Goal: Task Accomplishment & Management: Use online tool/utility

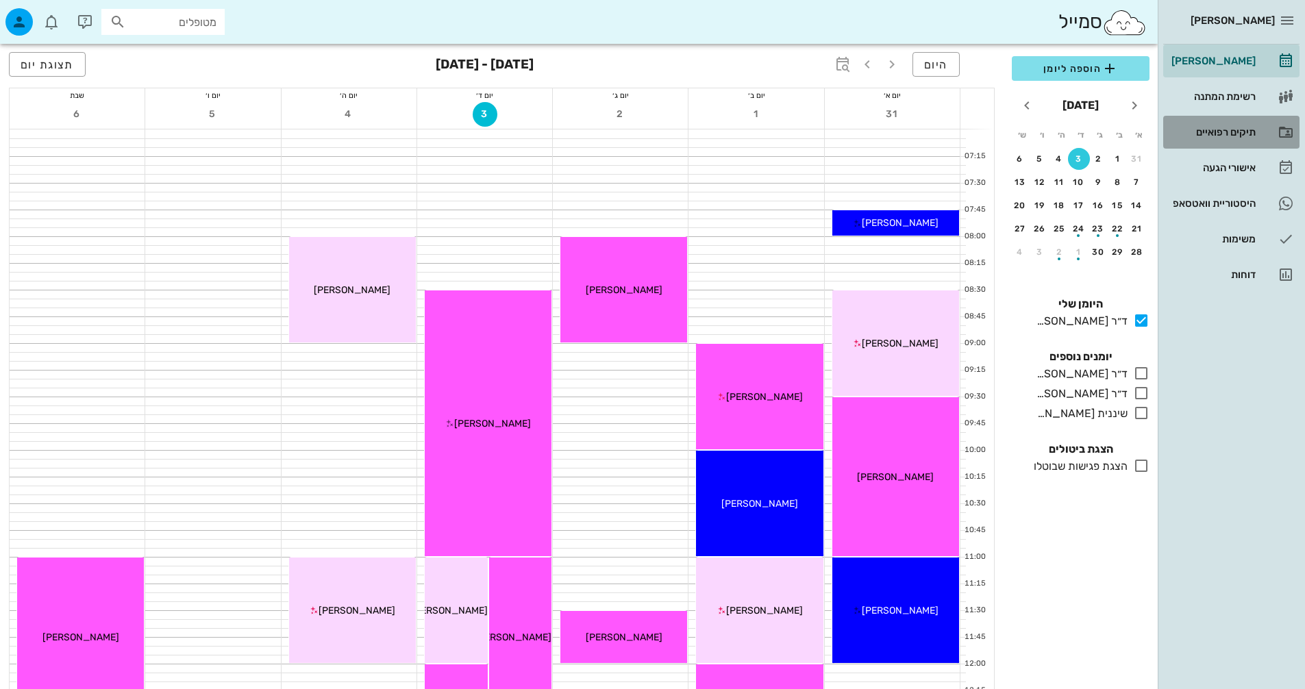
click at [1248, 130] on div "תיקים רפואיים" at bounding box center [1212, 132] width 87 height 11
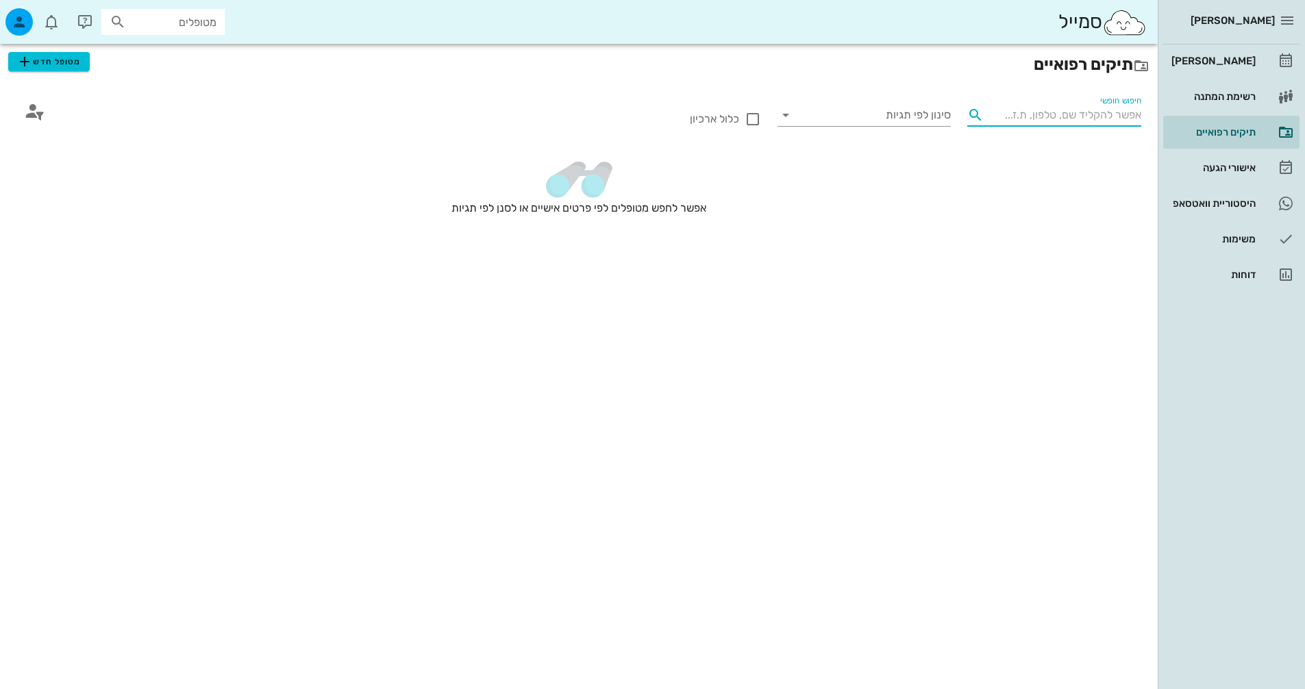
click at [1026, 118] on input "חיפוש חופשי" at bounding box center [1065, 115] width 152 height 22
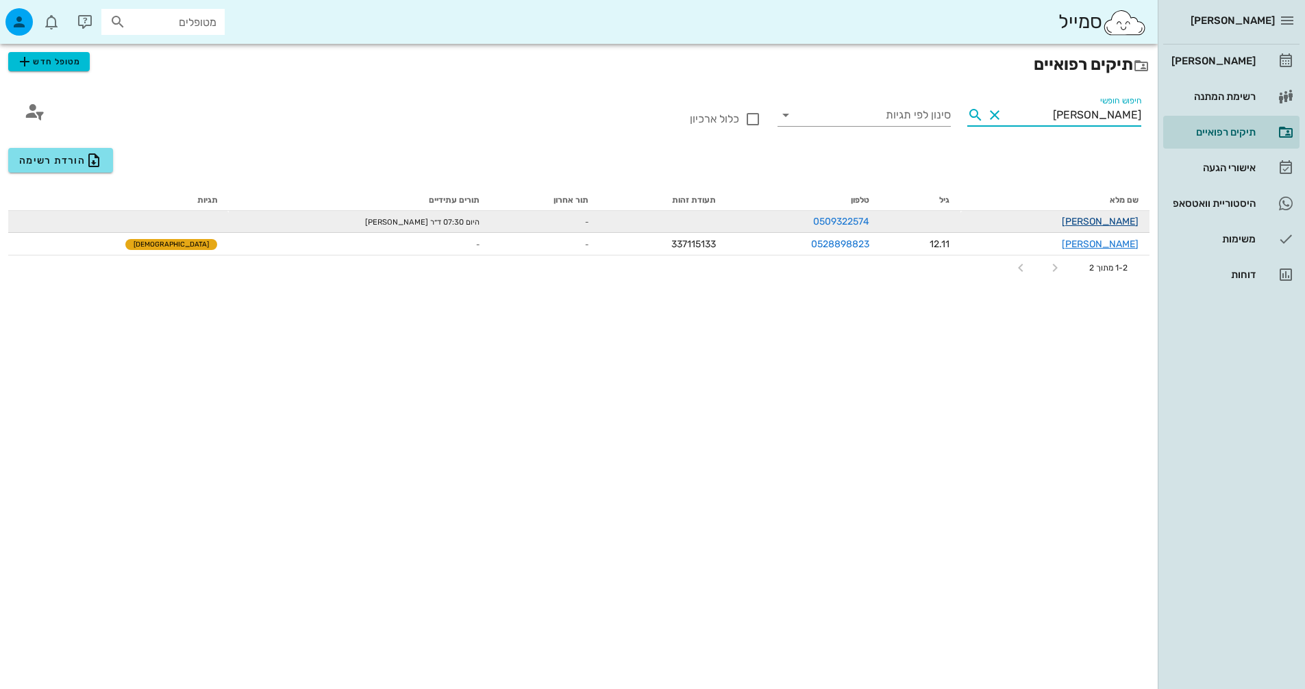
type input "[PERSON_NAME]"
click at [1099, 218] on link "[PERSON_NAME]" at bounding box center [1100, 222] width 77 height 12
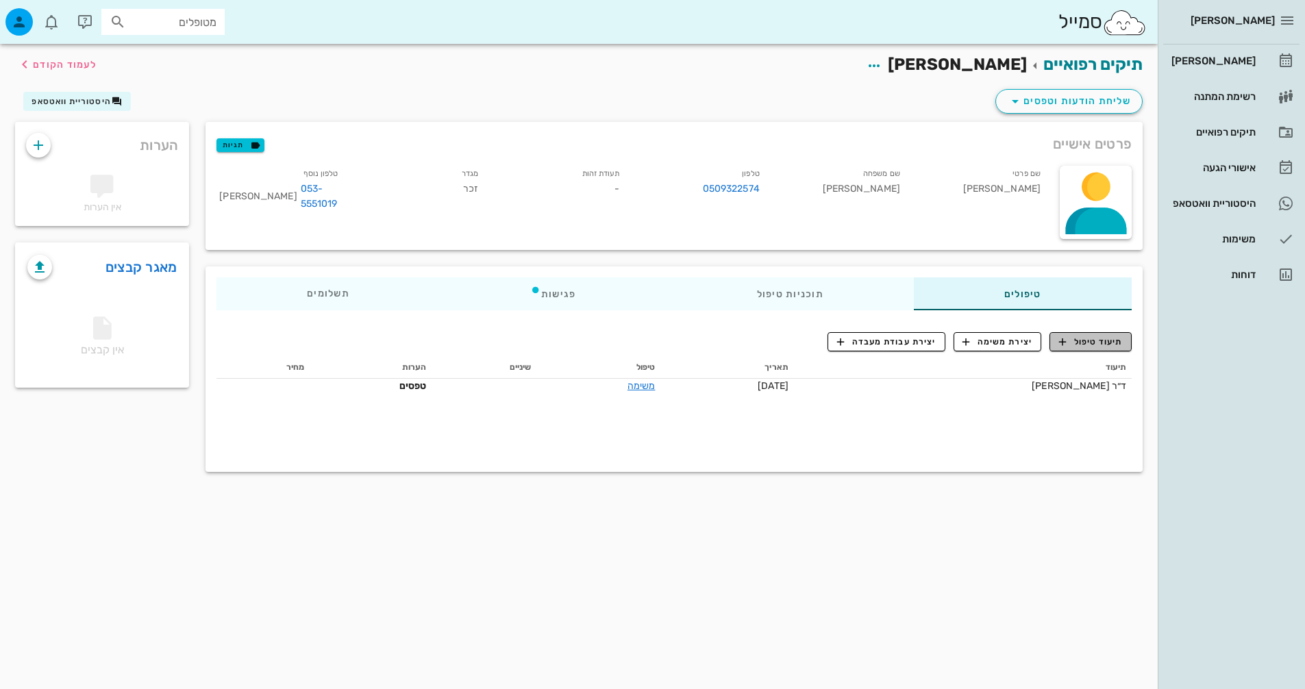
click at [1096, 341] on span "תיעוד טיפול" at bounding box center [1091, 342] width 64 height 12
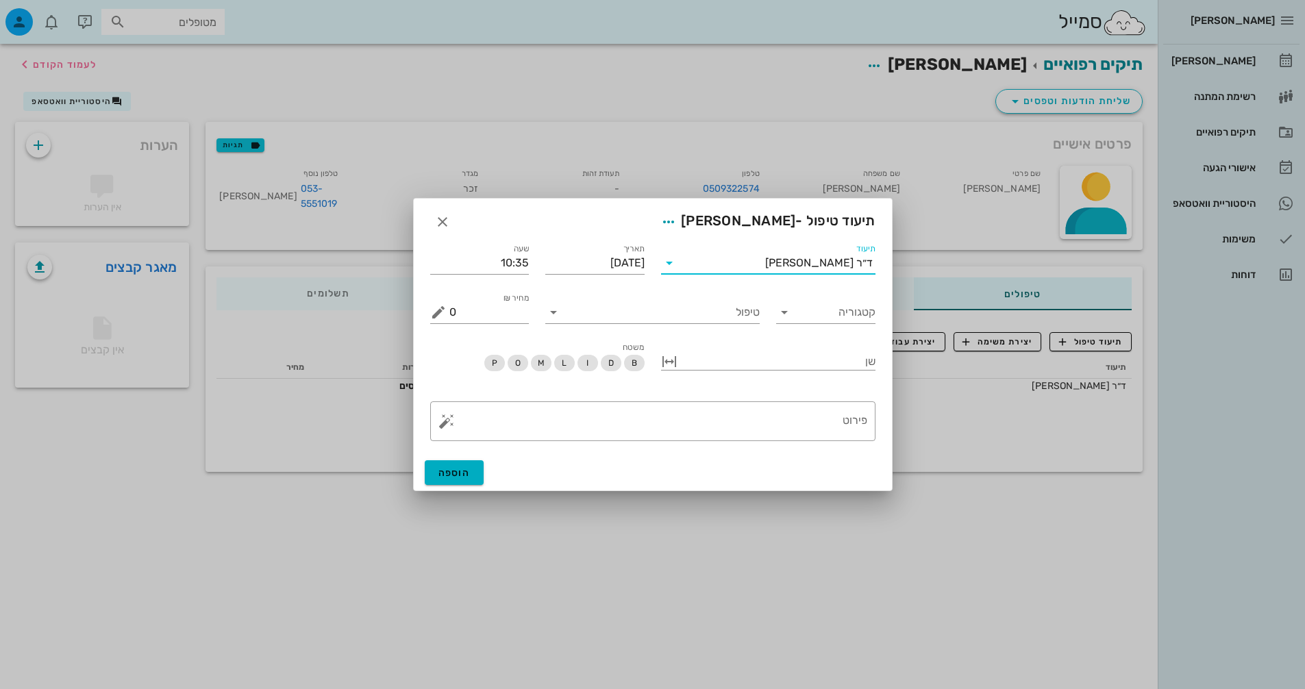
click at [765, 265] on input "תיעוד" at bounding box center [722, 263] width 85 height 22
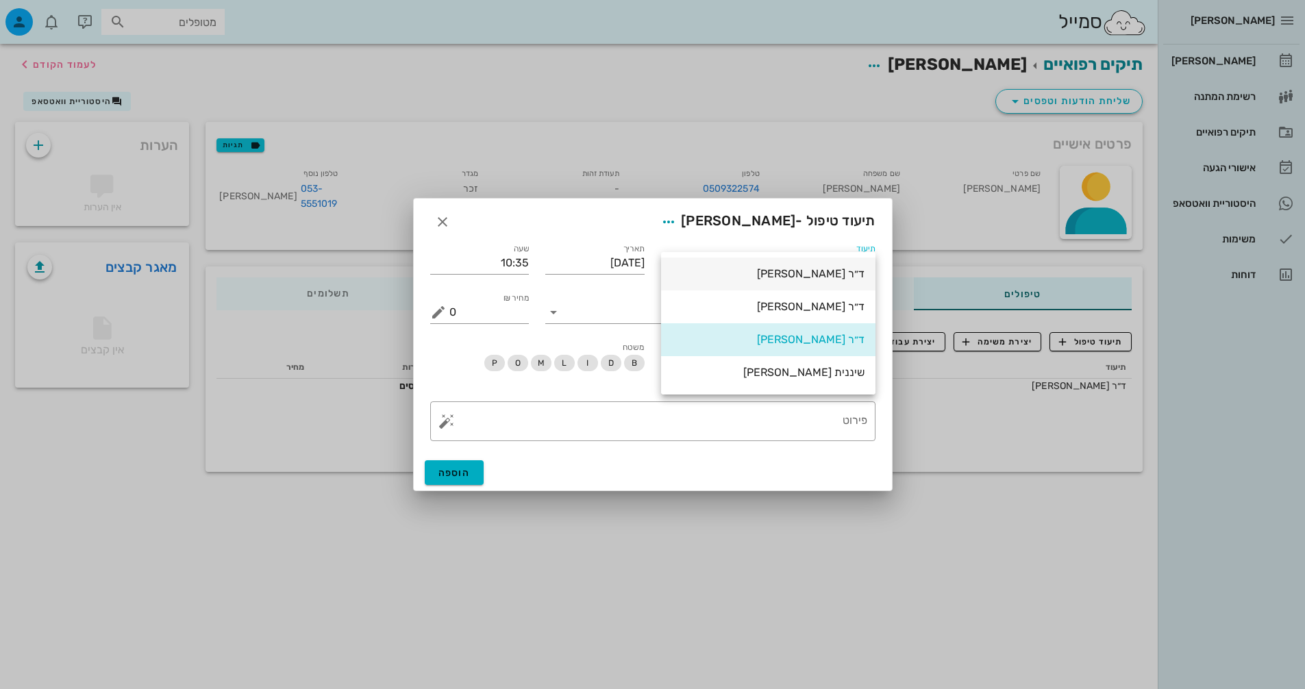
click at [816, 277] on div "ד״ר [PERSON_NAME]" at bounding box center [768, 273] width 192 height 13
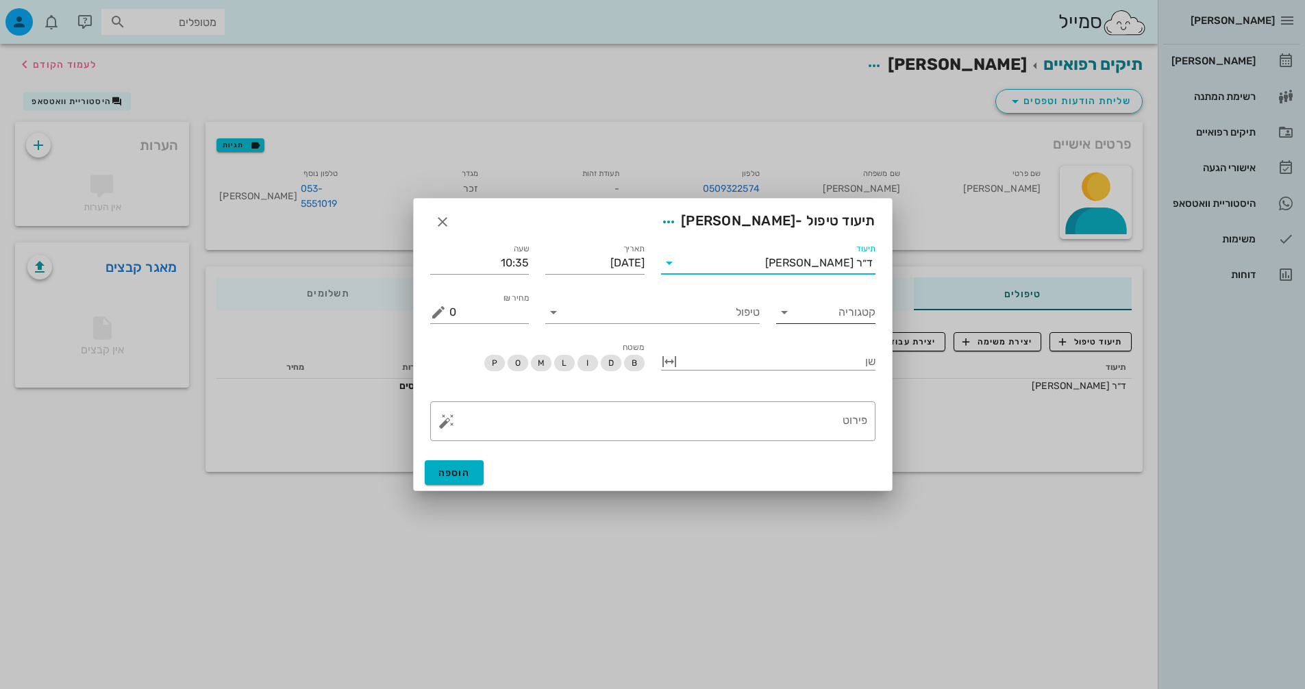
click at [800, 307] on input "קטגוריה" at bounding box center [836, 312] width 77 height 22
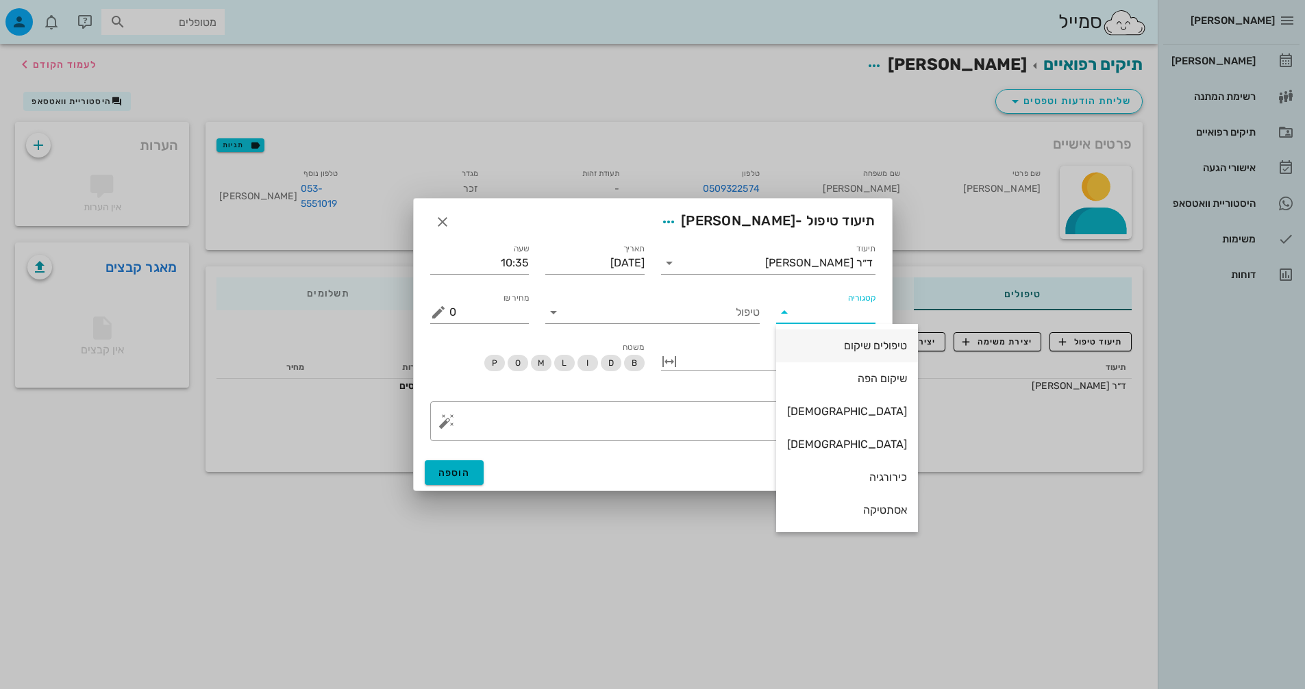
click at [819, 352] on div "טיפולים שיקום" at bounding box center [847, 345] width 120 height 13
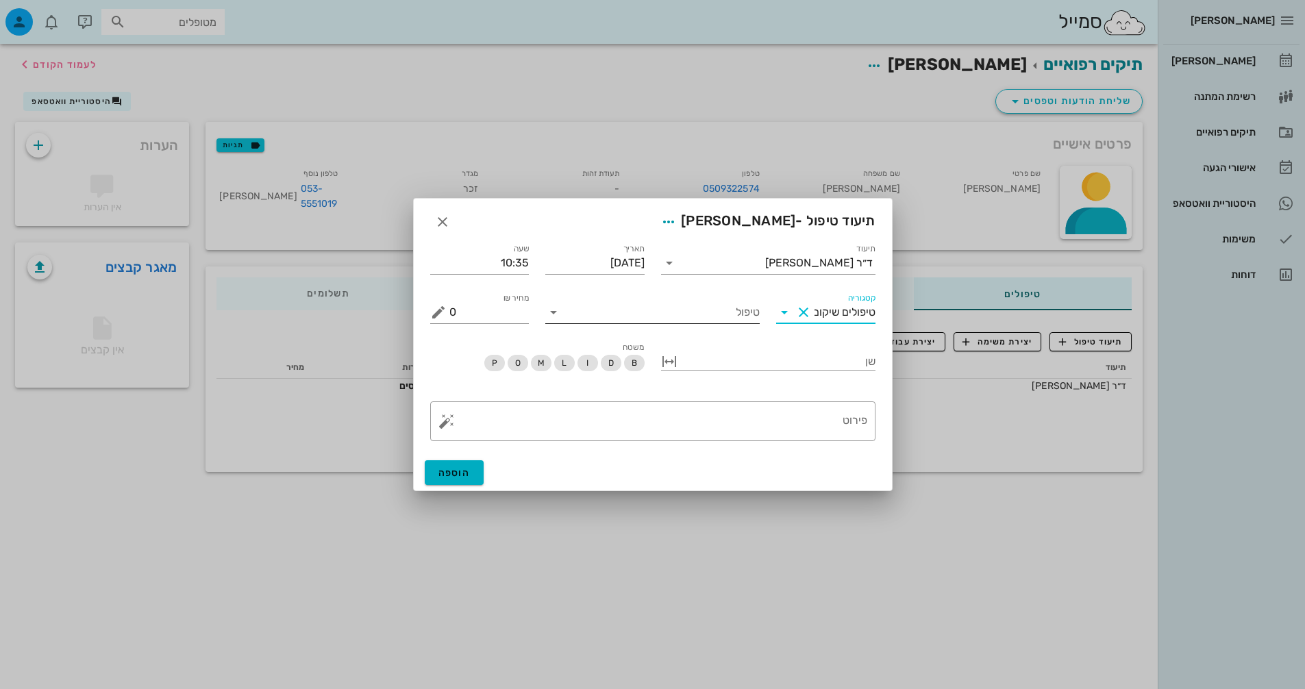
click at [740, 310] on input "טיפול" at bounding box center [661, 312] width 195 height 22
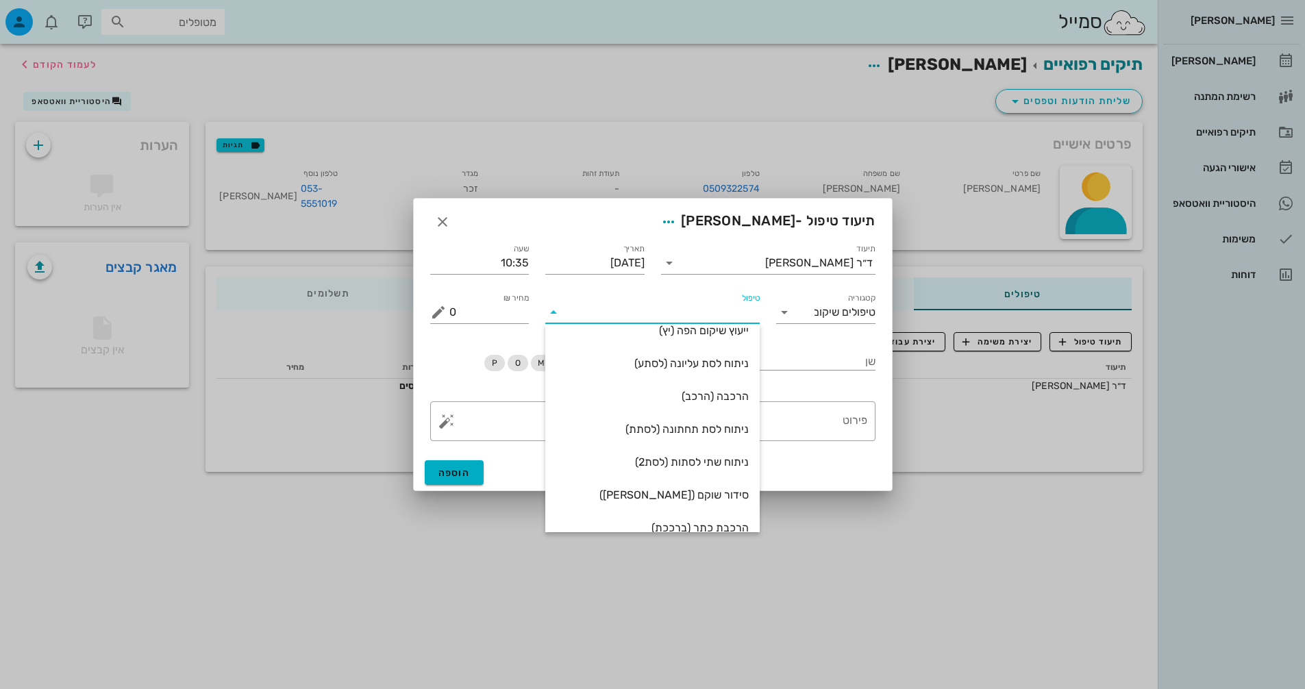
scroll to position [230, 0]
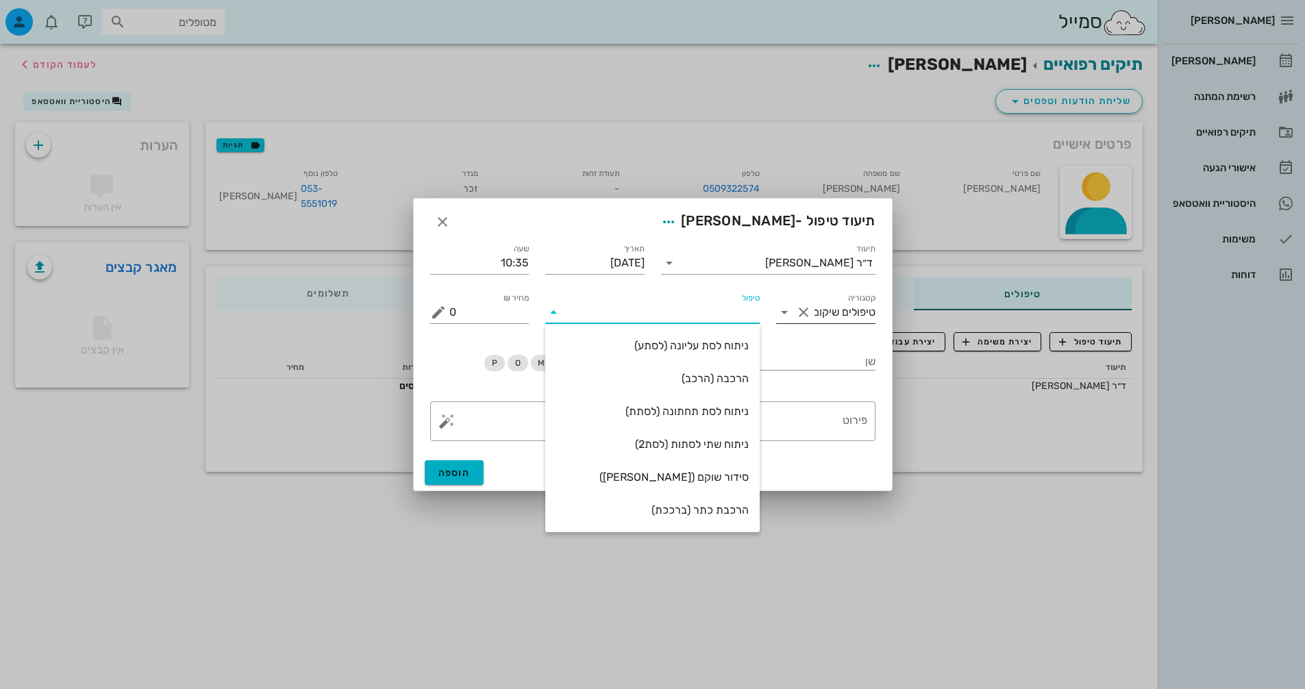
click at [832, 307] on input "טיפולים שיקום" at bounding box center [844, 312] width 61 height 22
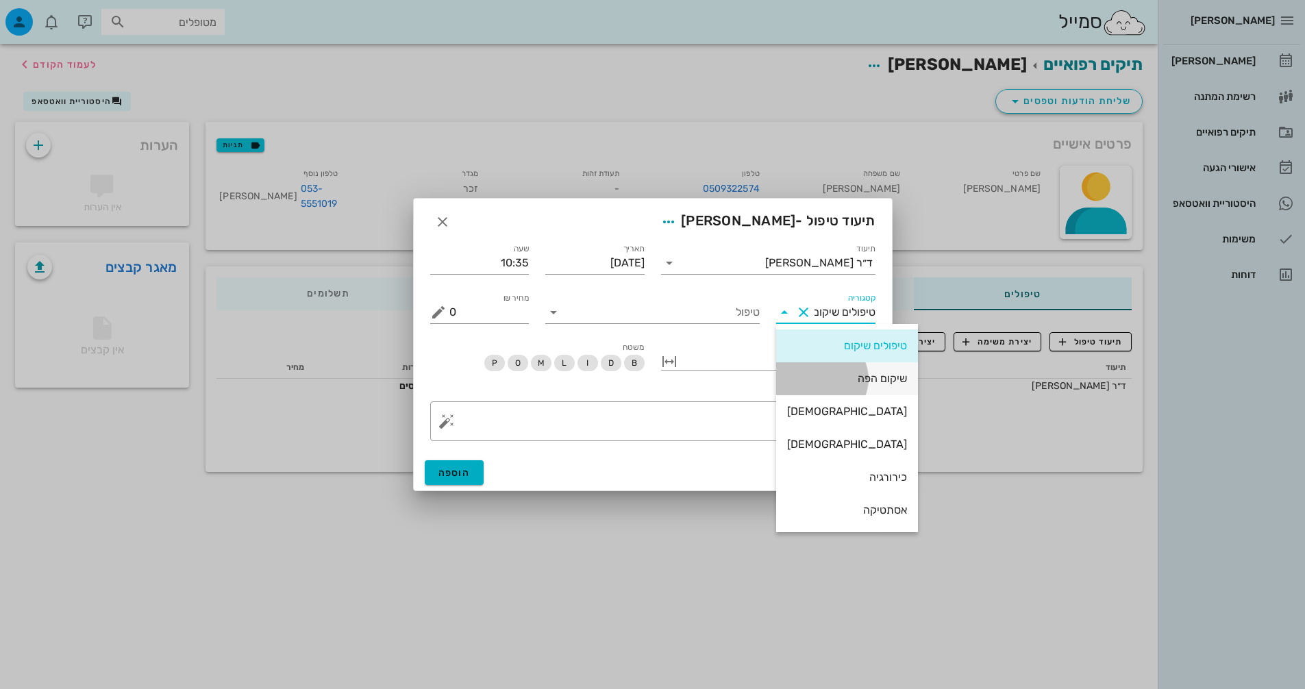
click at [832, 380] on div "שיקום הפה" at bounding box center [847, 378] width 120 height 13
type input "שיקום הפה"
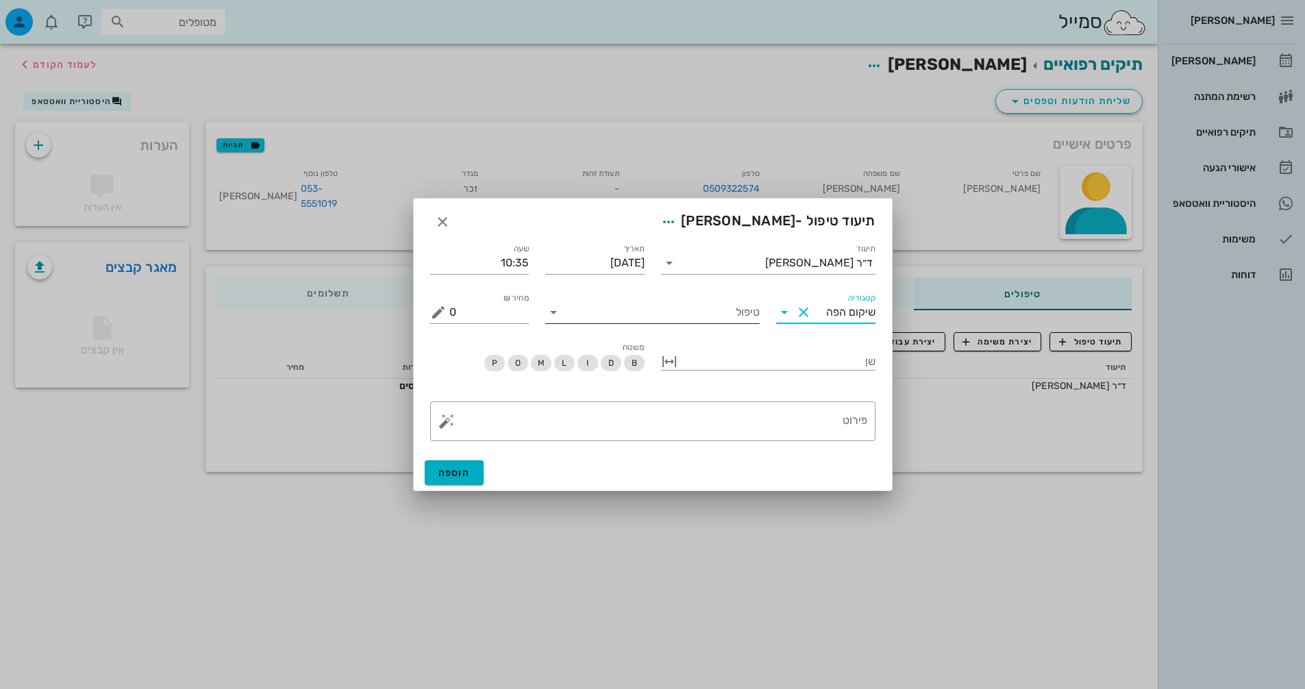
click at [688, 305] on input "טיפול" at bounding box center [661, 312] width 195 height 22
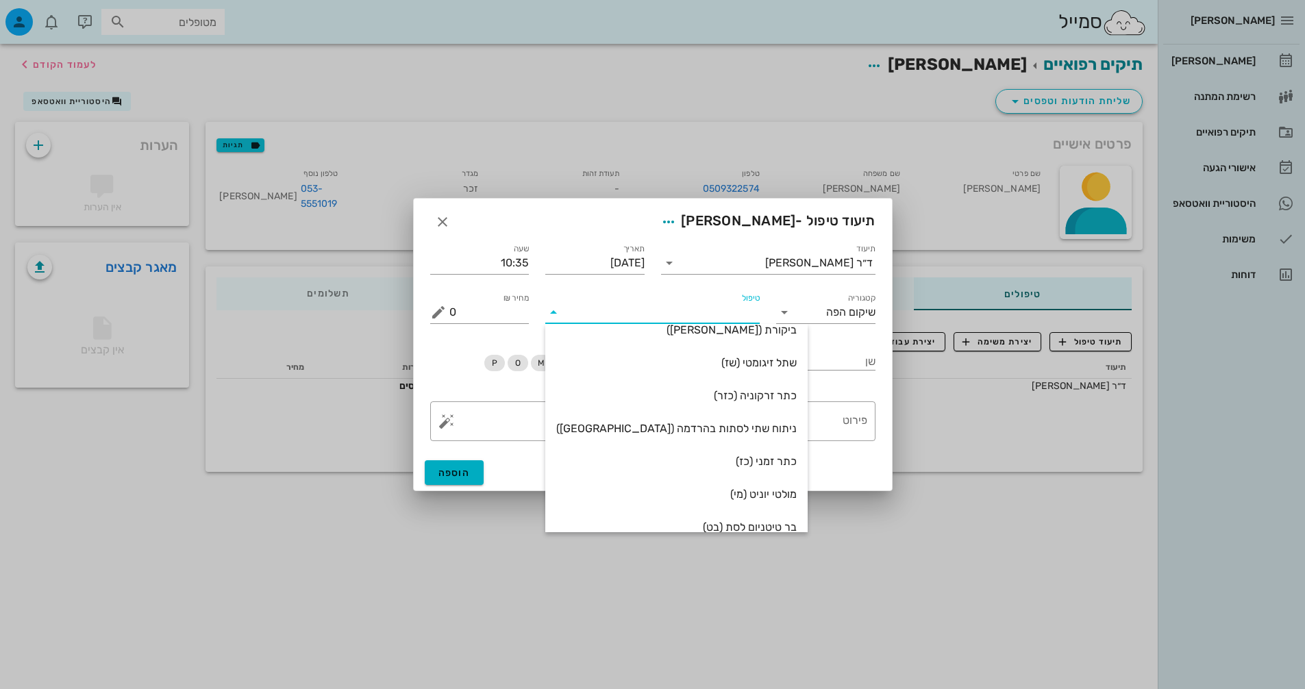
scroll to position [55, 0]
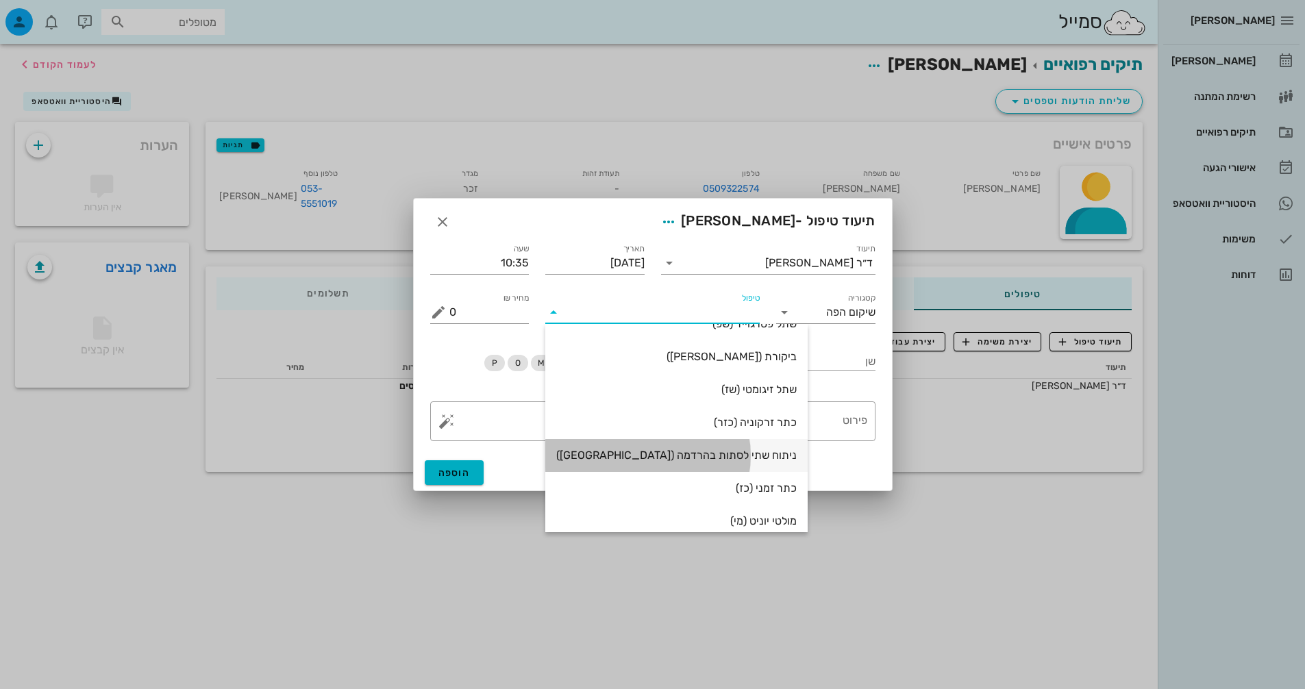
click at [686, 447] on div "ניתוח שתי לסתות בהרדמה ([GEOGRAPHIC_DATA])" at bounding box center [676, 454] width 240 height 29
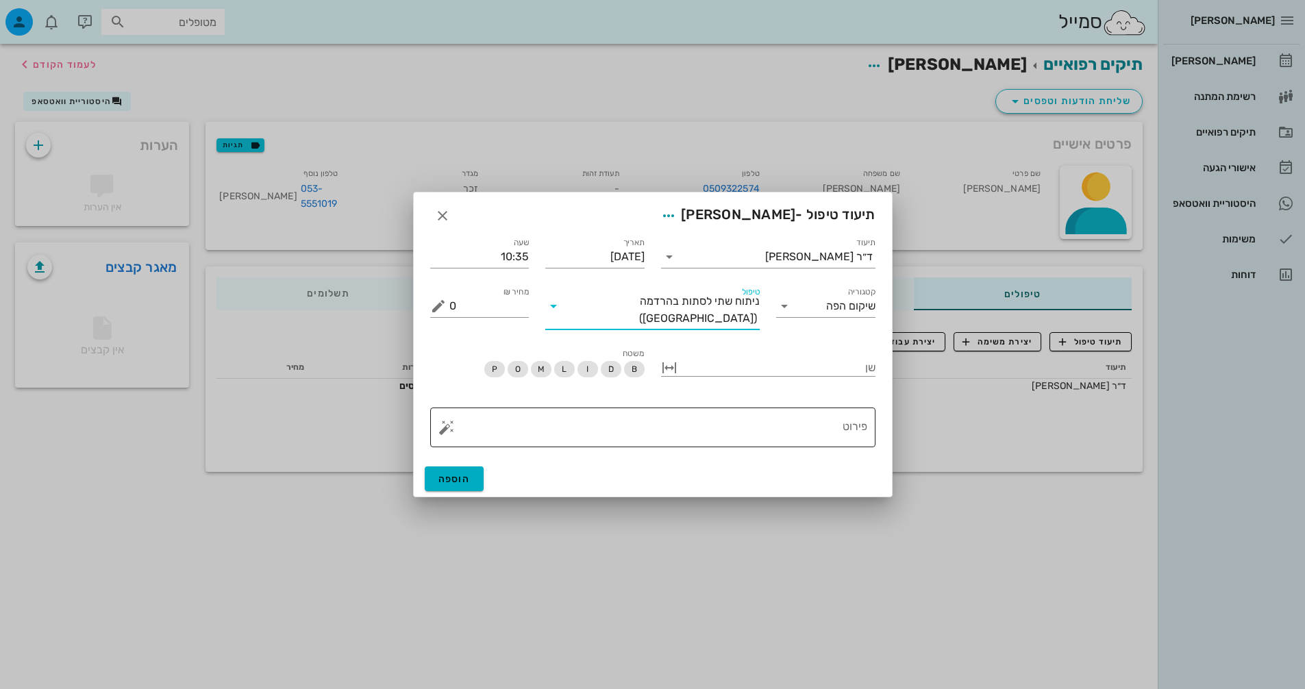
click at [765, 419] on textarea "פירוט" at bounding box center [658, 430] width 418 height 33
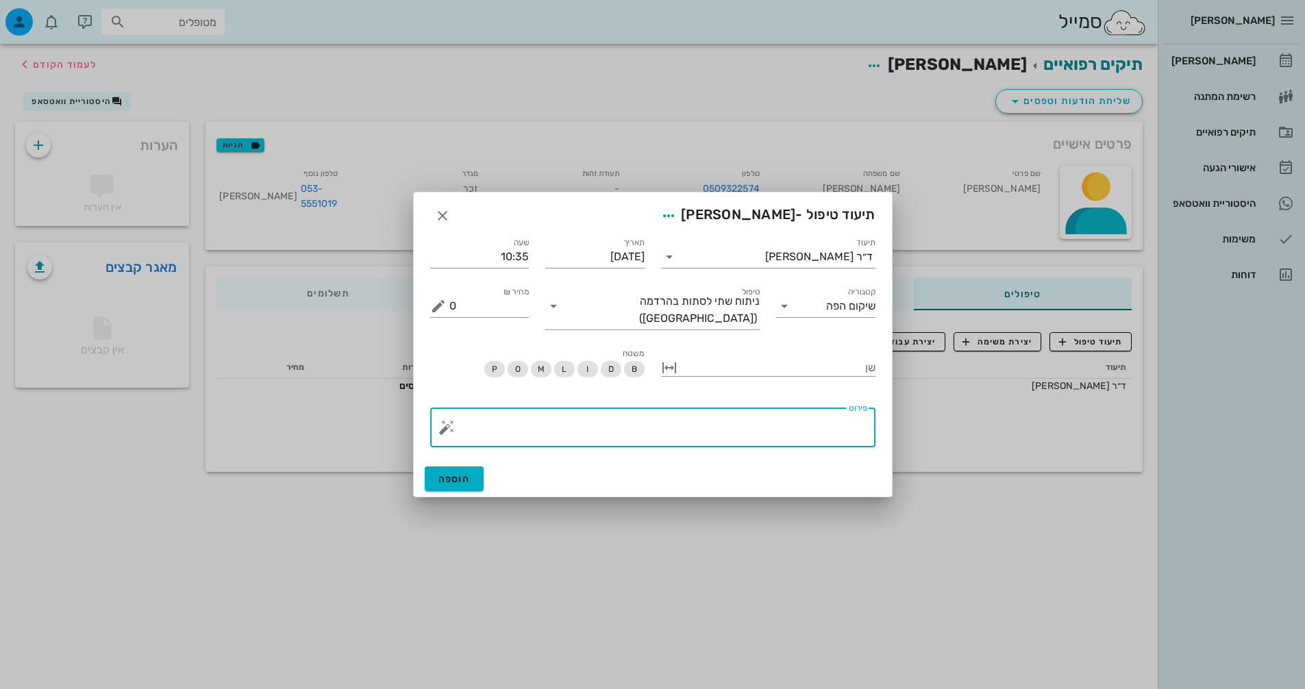
click at [447, 426] on button "button" at bounding box center [446, 427] width 16 height 16
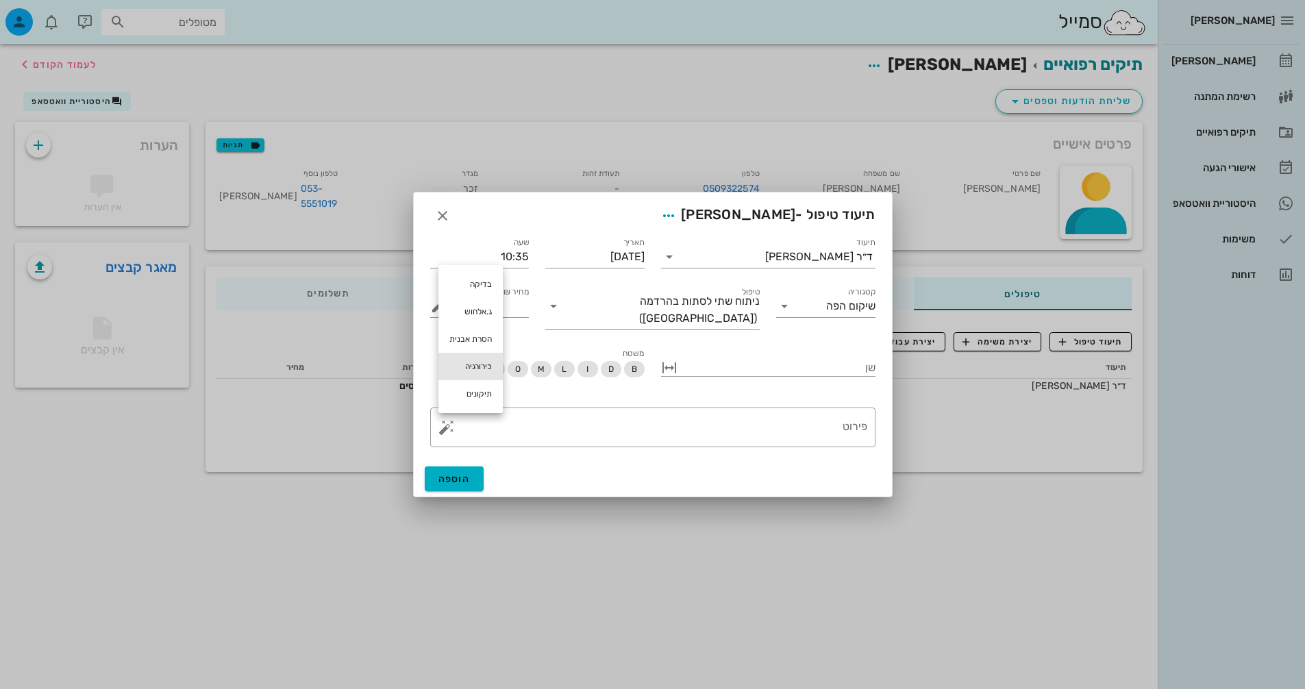
click at [476, 363] on div "כירורגיה" at bounding box center [470, 366] width 64 height 27
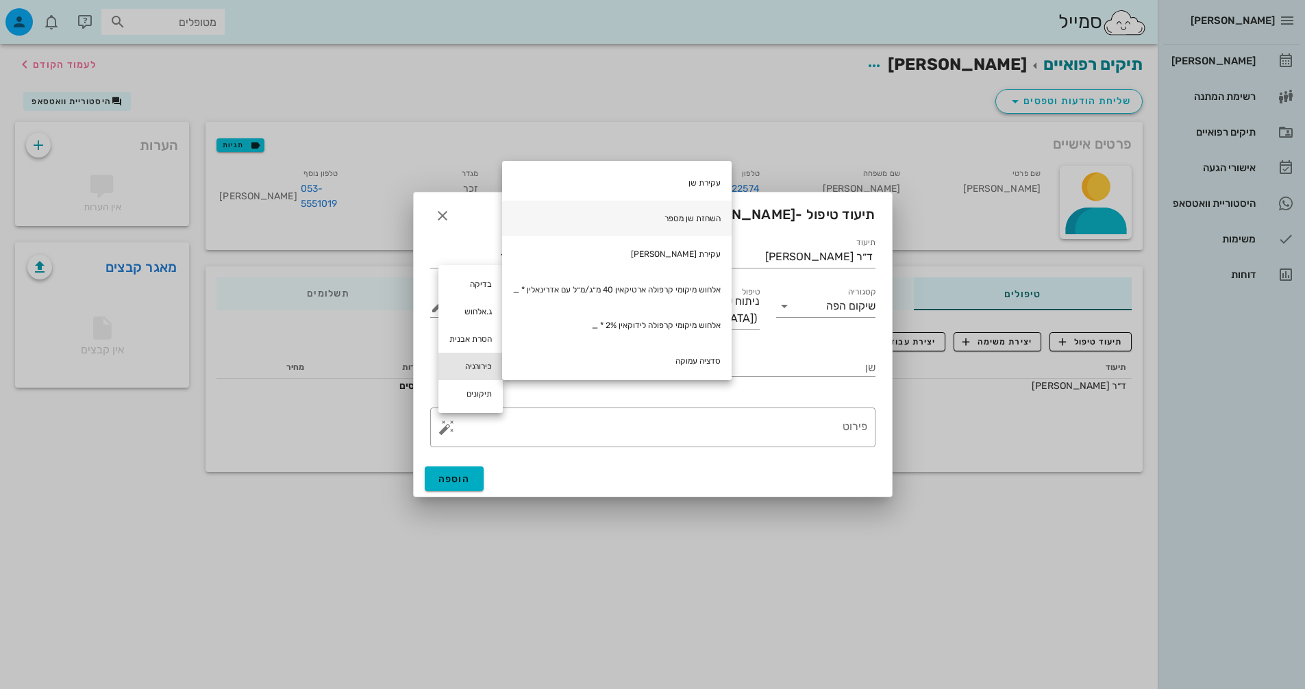
scroll to position [205, 0]
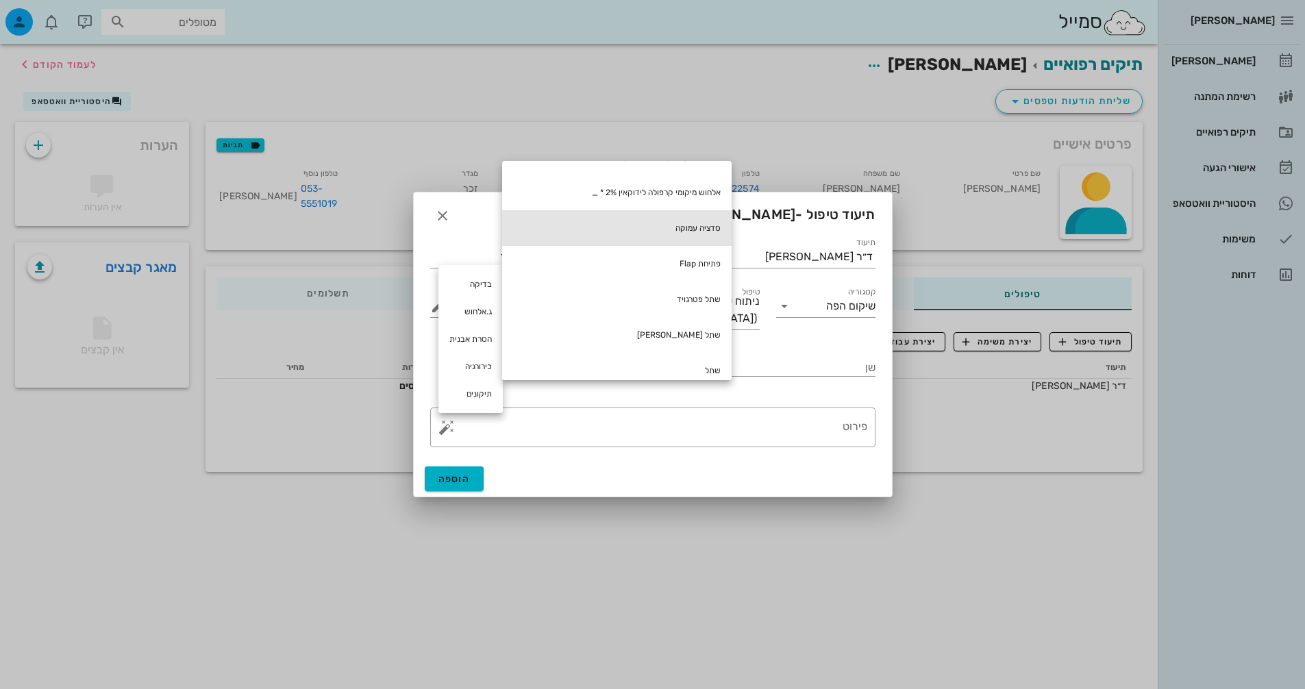
click at [694, 230] on div "סדציה עמוקה" at bounding box center [616, 228] width 229 height 36
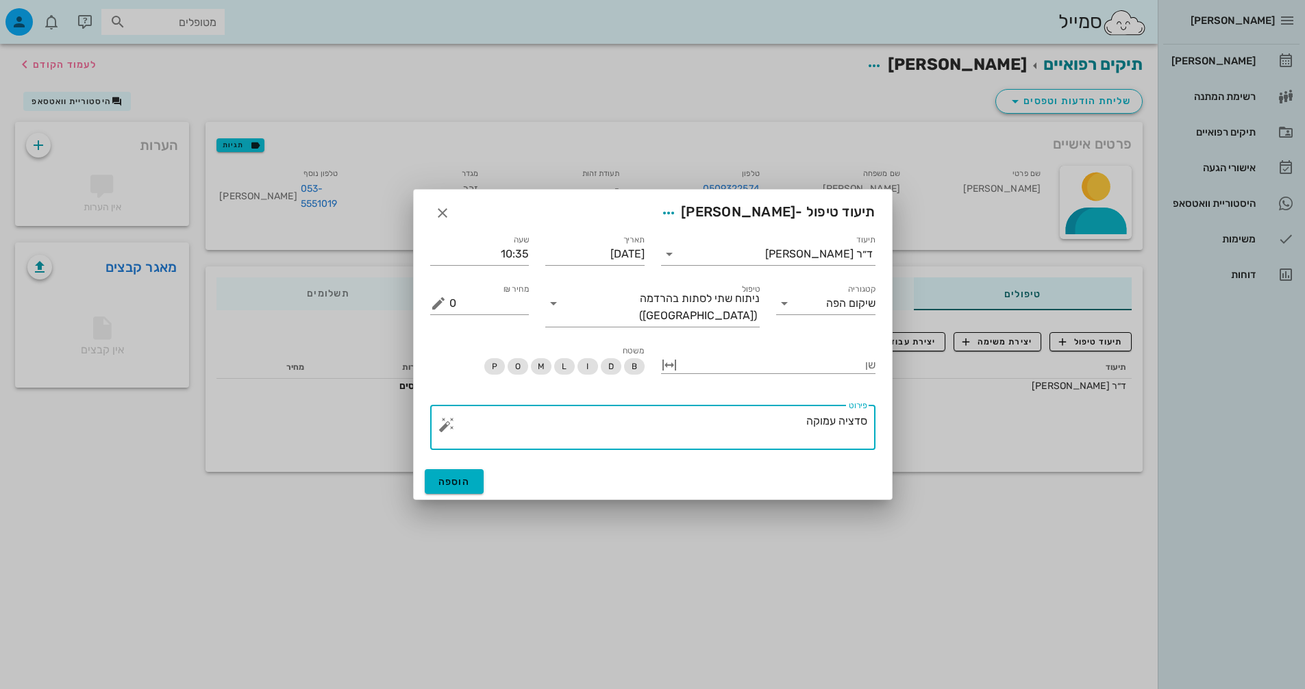
click at [449, 418] on button "button" at bounding box center [446, 424] width 16 height 16
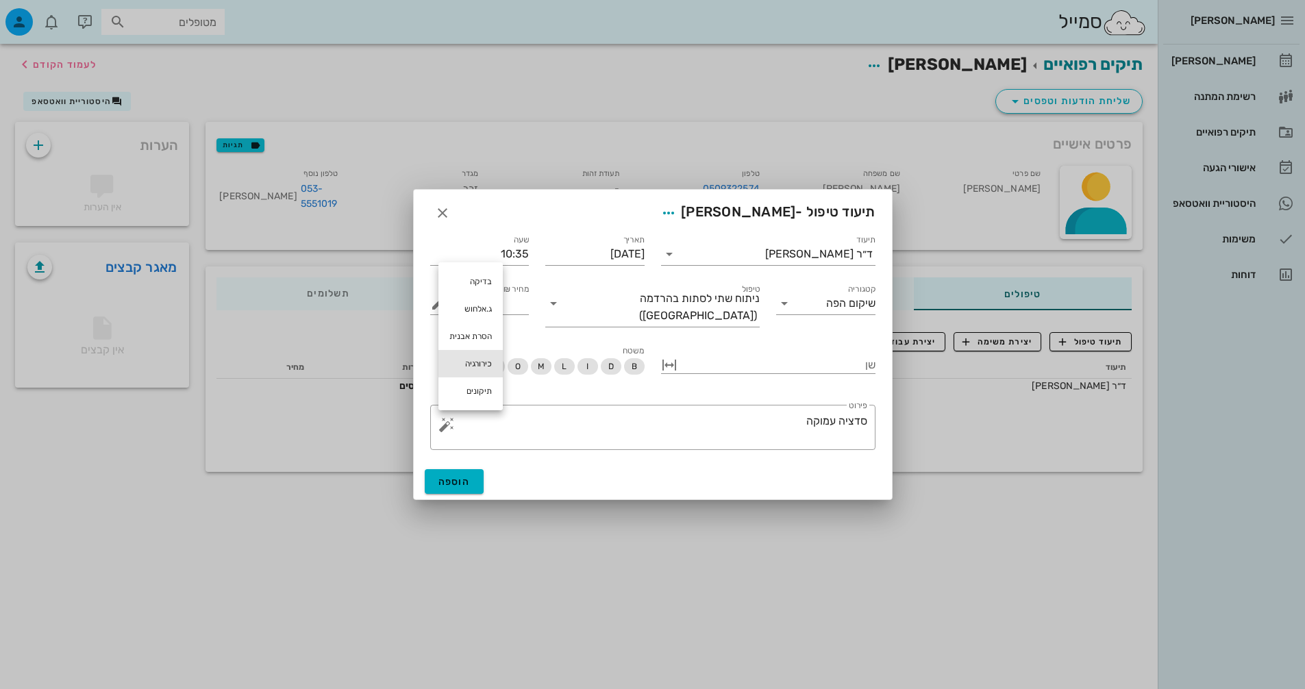
click at [463, 366] on div "כירורגיה" at bounding box center [470, 363] width 64 height 27
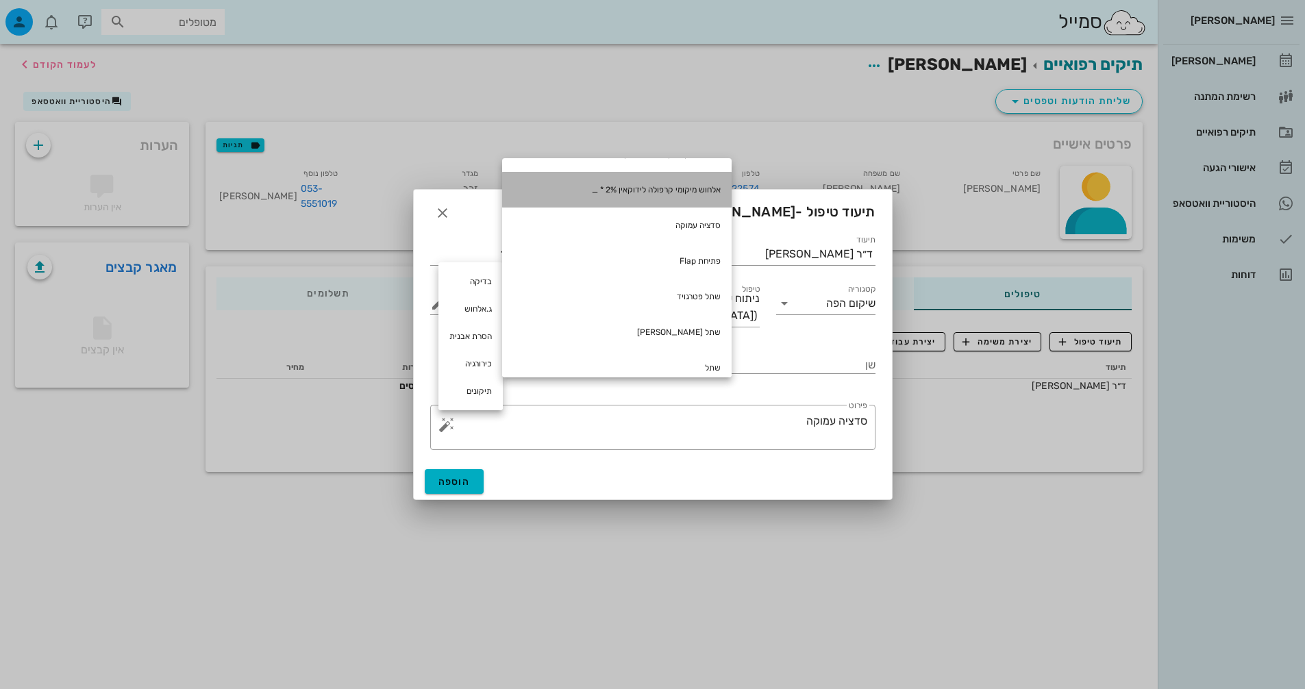
click at [648, 193] on div "אלחוש מיקומי קרפולה לידוקאין 2% * _" at bounding box center [616, 190] width 229 height 36
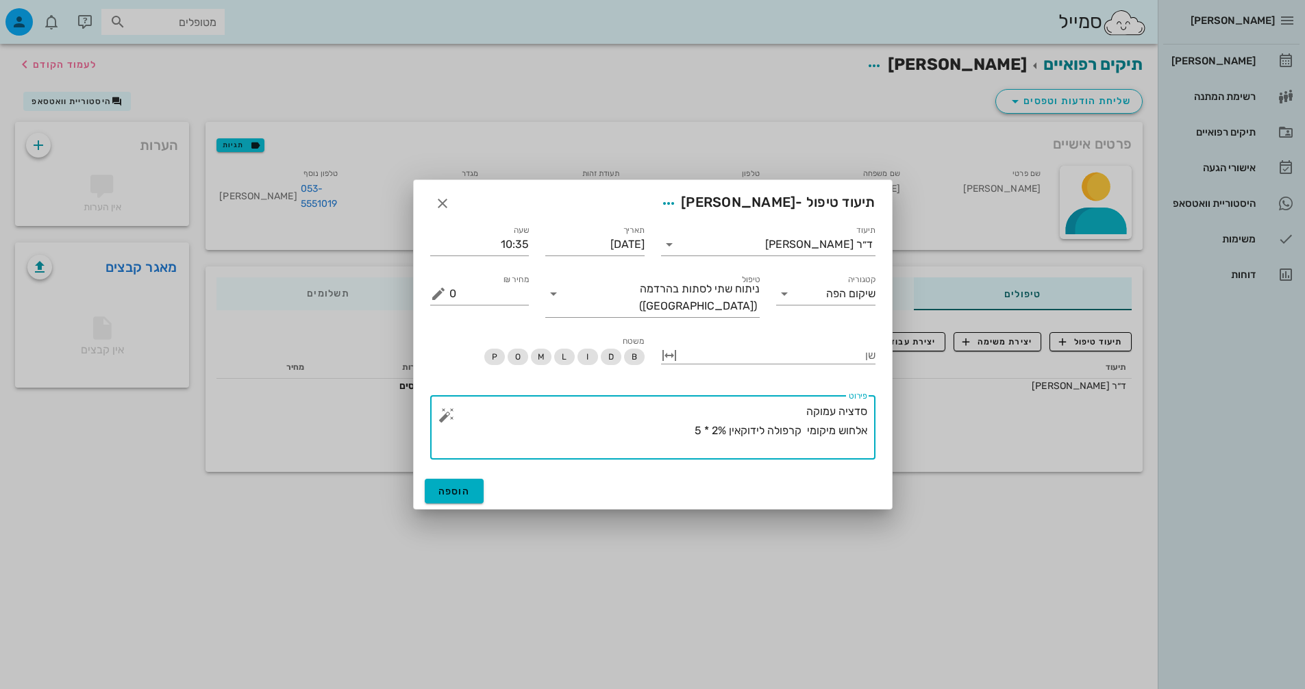
click at [444, 409] on button "button" at bounding box center [446, 415] width 16 height 16
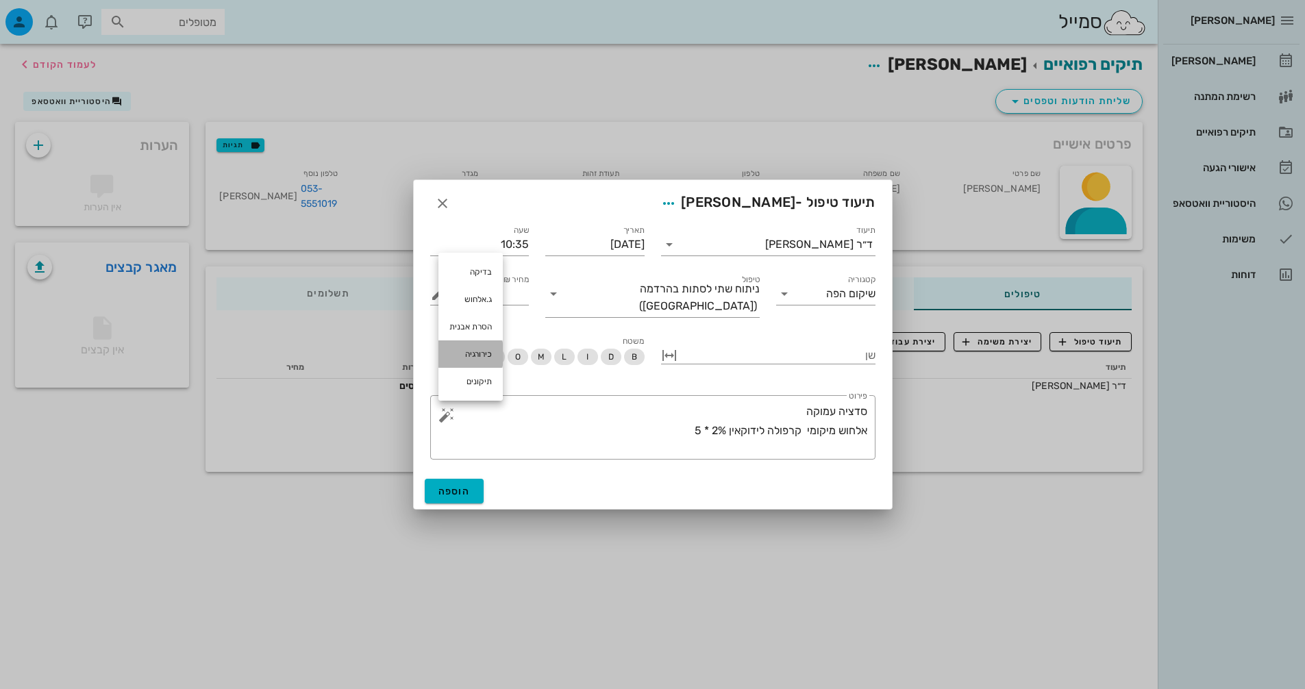
click at [479, 359] on div "כירורגיה" at bounding box center [470, 353] width 64 height 27
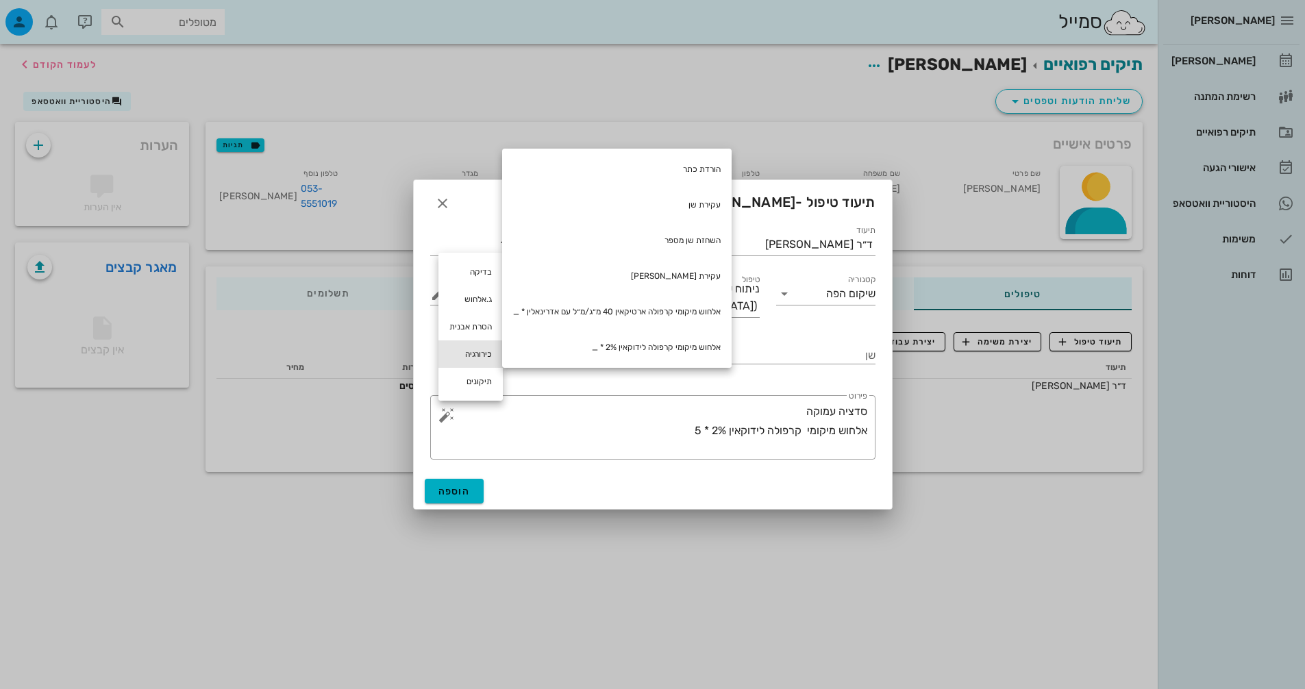
scroll to position [0, 0]
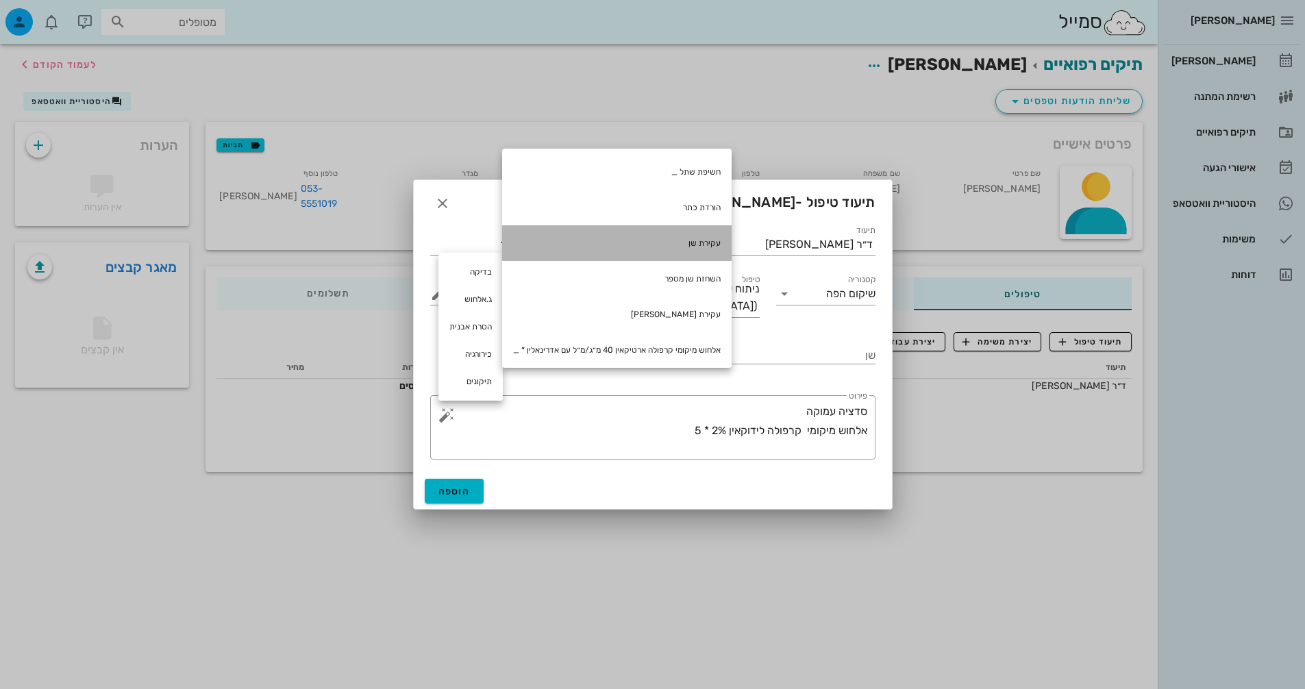
click at [701, 247] on div "עקירת שן" at bounding box center [616, 243] width 229 height 36
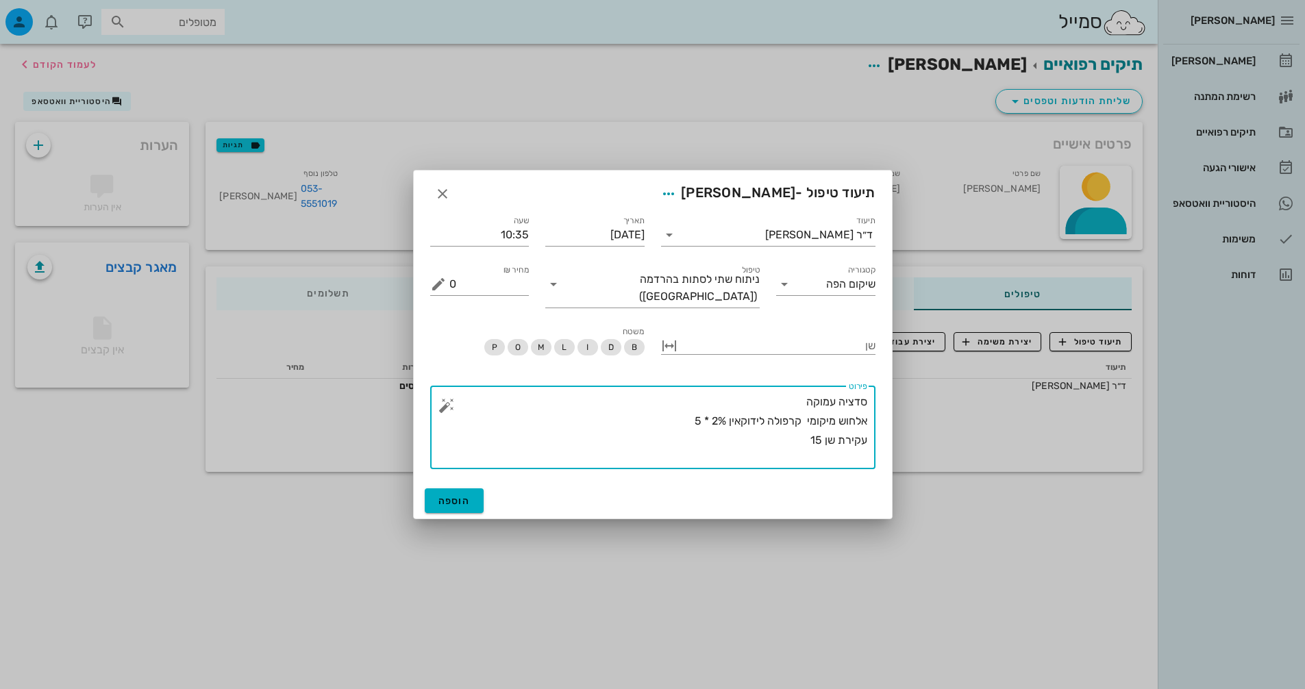
click at [449, 402] on button "button" at bounding box center [446, 405] width 16 height 16
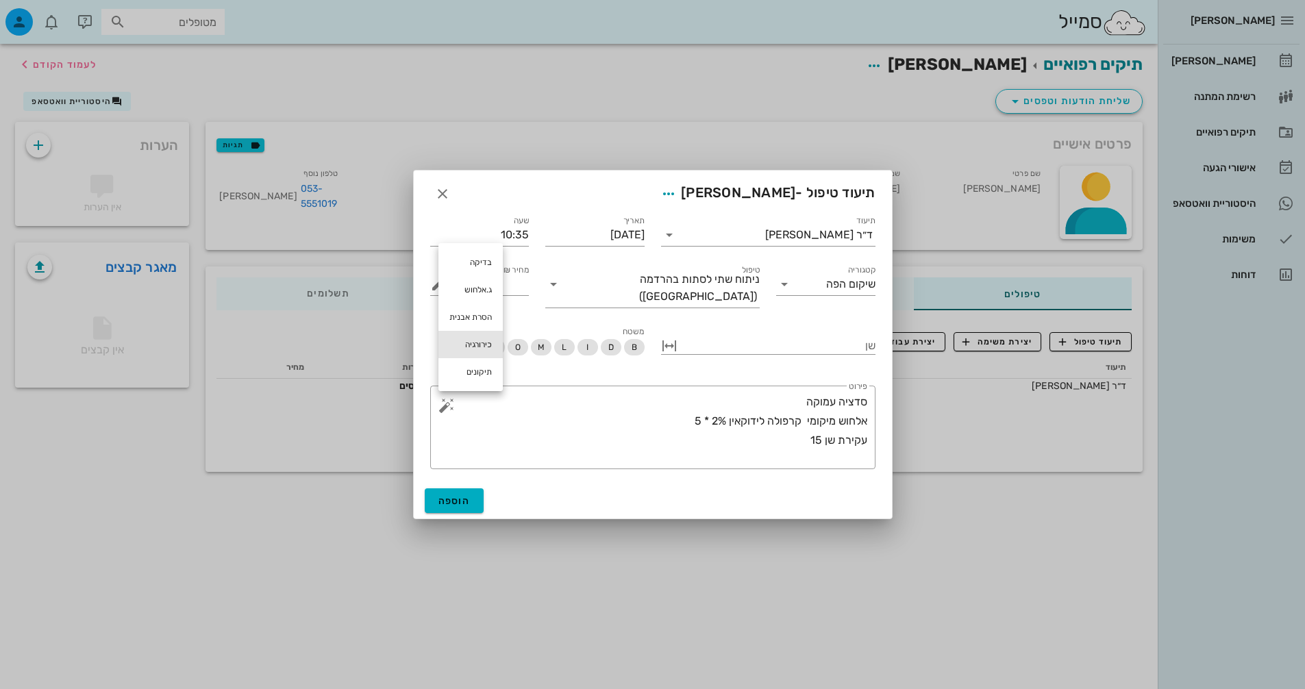
click at [475, 343] on div "כירורגיה" at bounding box center [470, 344] width 64 height 27
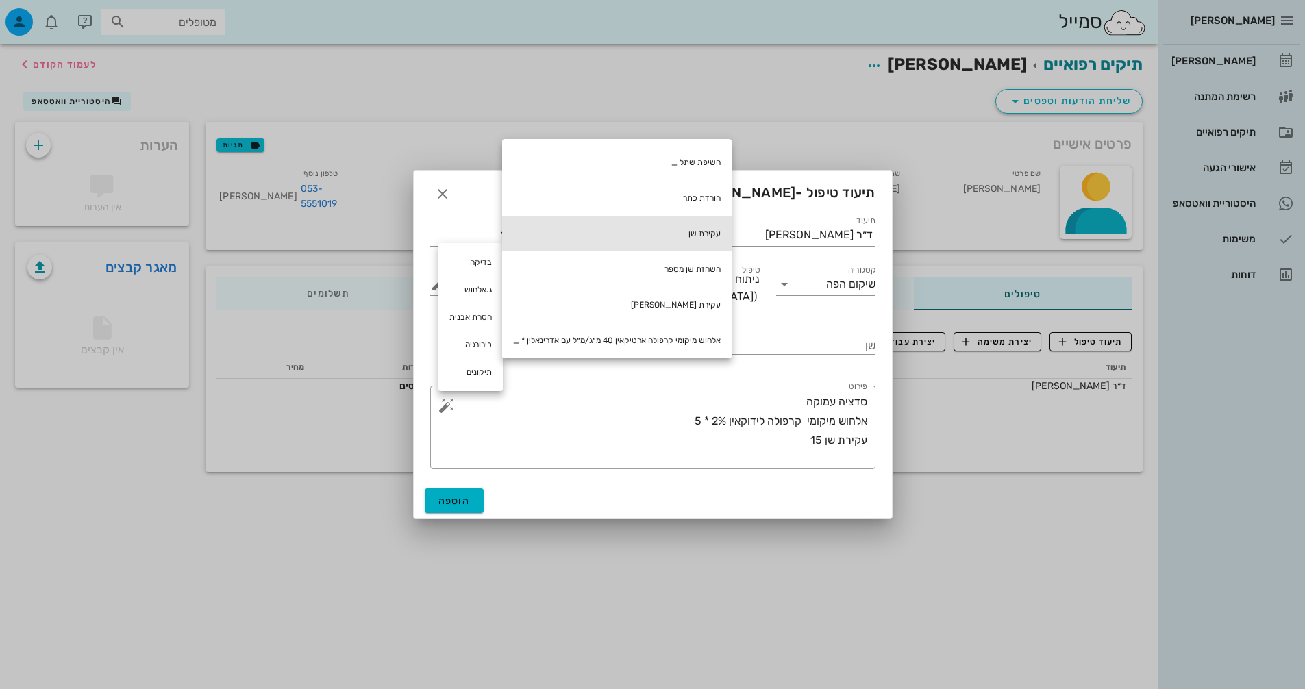
click at [653, 232] on div "עקירת שן" at bounding box center [616, 234] width 229 height 36
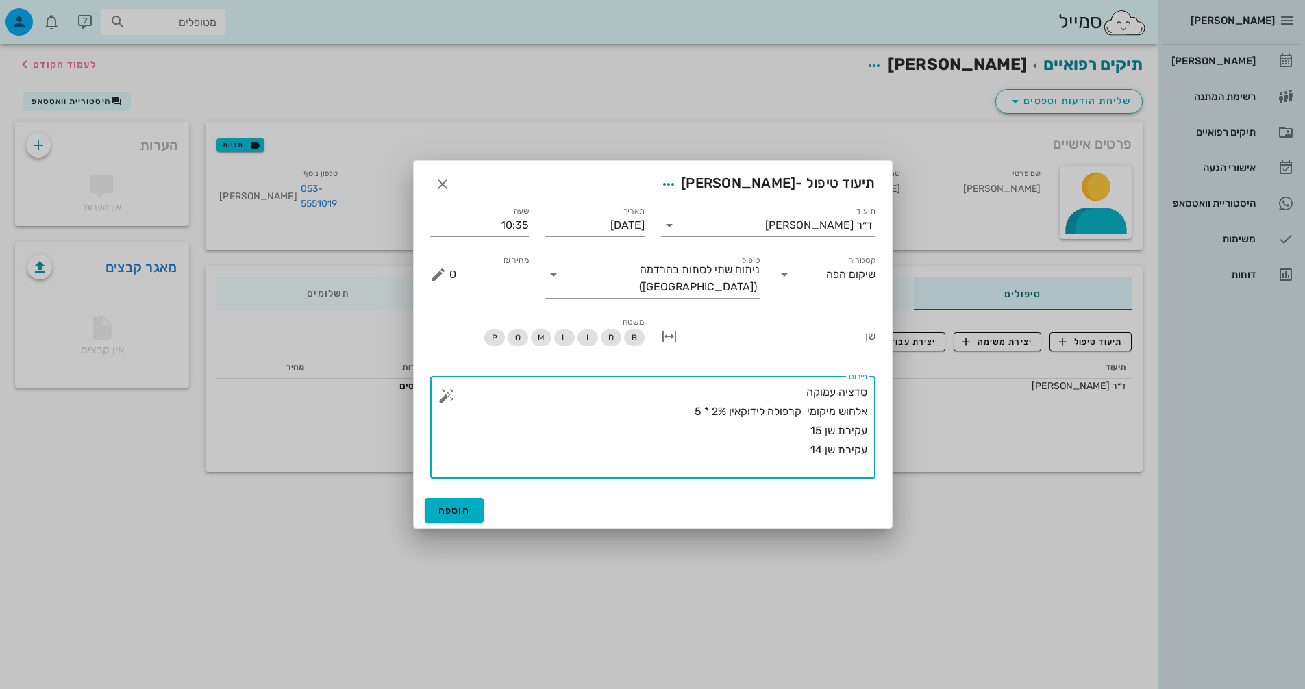
click at [443, 397] on button "button" at bounding box center [446, 396] width 16 height 16
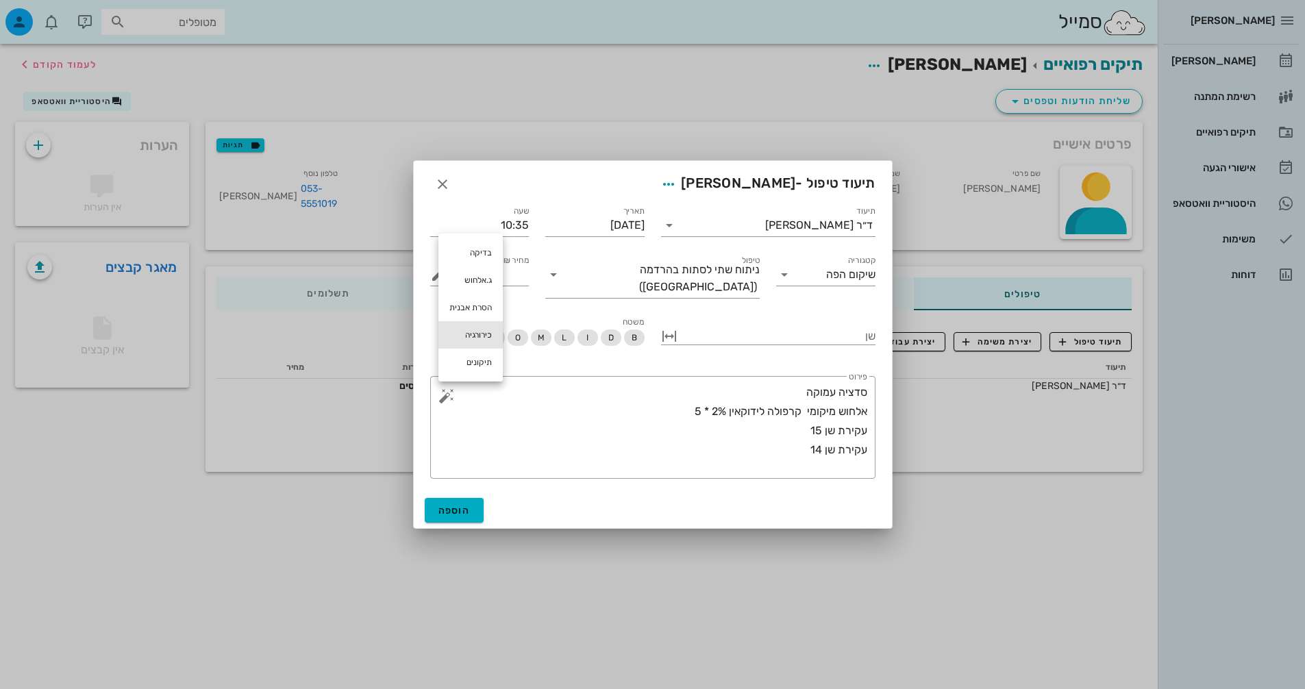
click at [475, 333] on div "כירורגיה" at bounding box center [470, 334] width 64 height 27
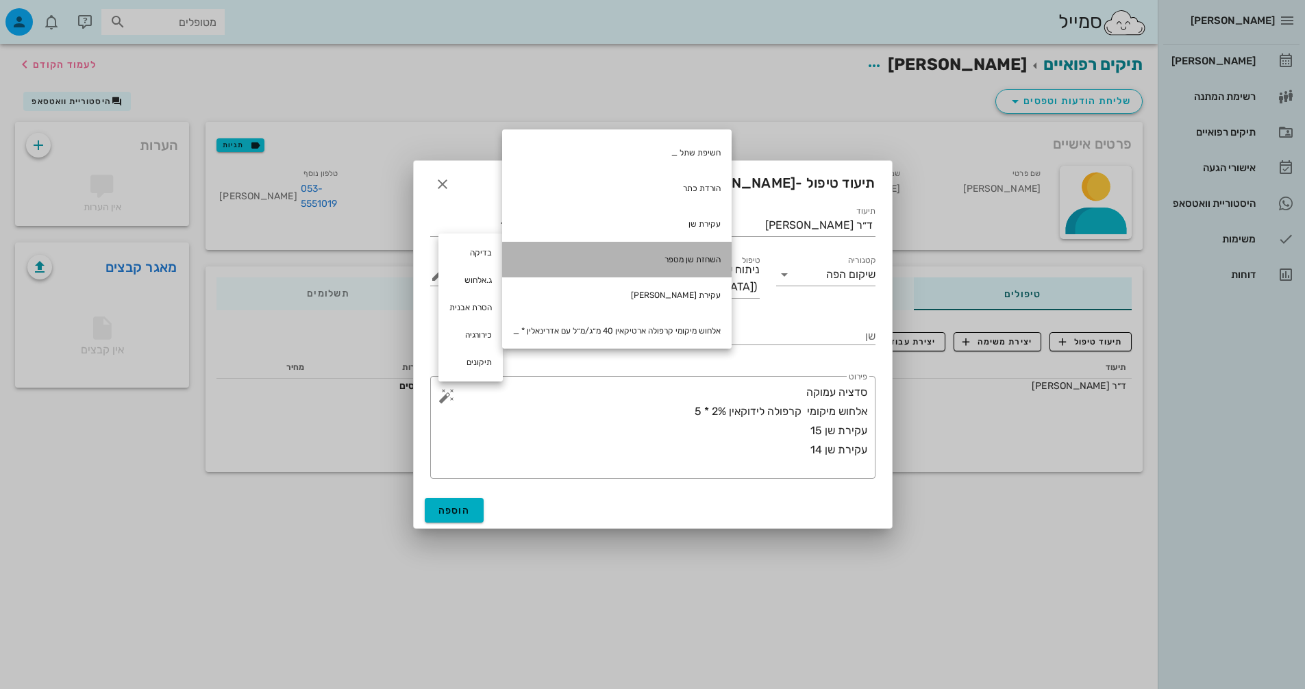
click at [686, 255] on div "השחזת שן מספר" at bounding box center [616, 260] width 229 height 36
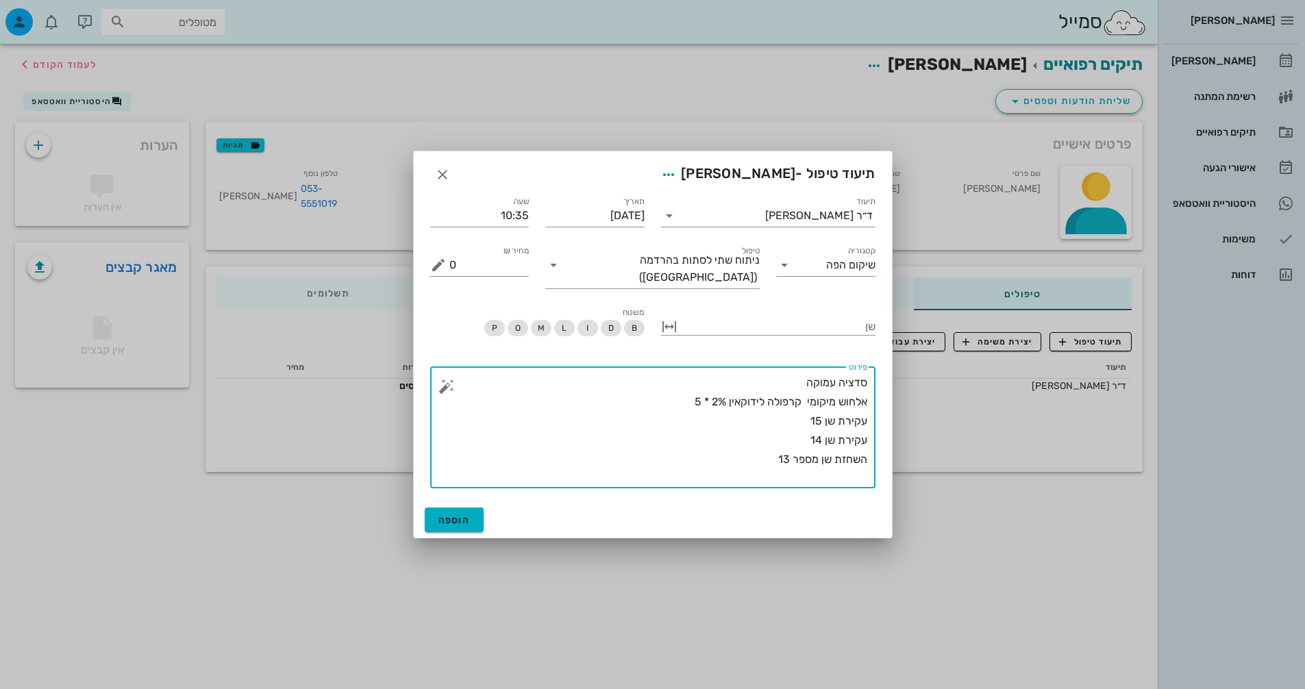
click at [442, 379] on button "button" at bounding box center [446, 386] width 16 height 16
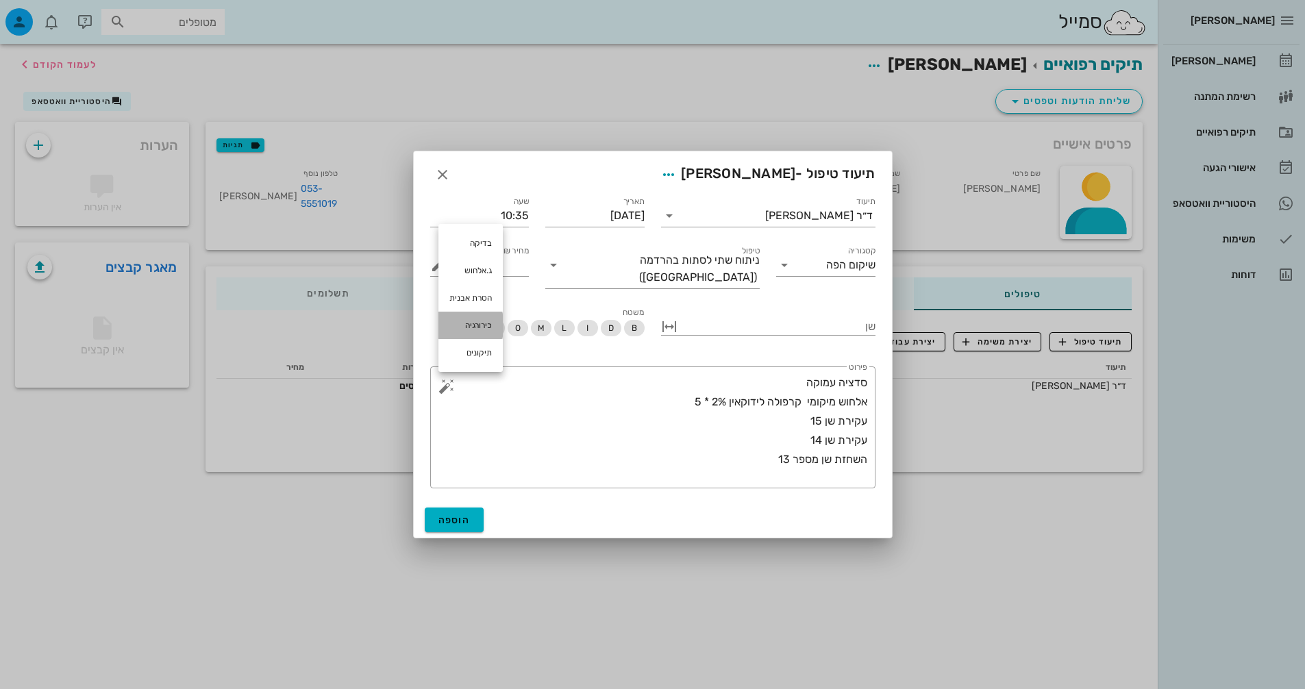
click at [482, 330] on div "כירורגיה" at bounding box center [470, 325] width 64 height 27
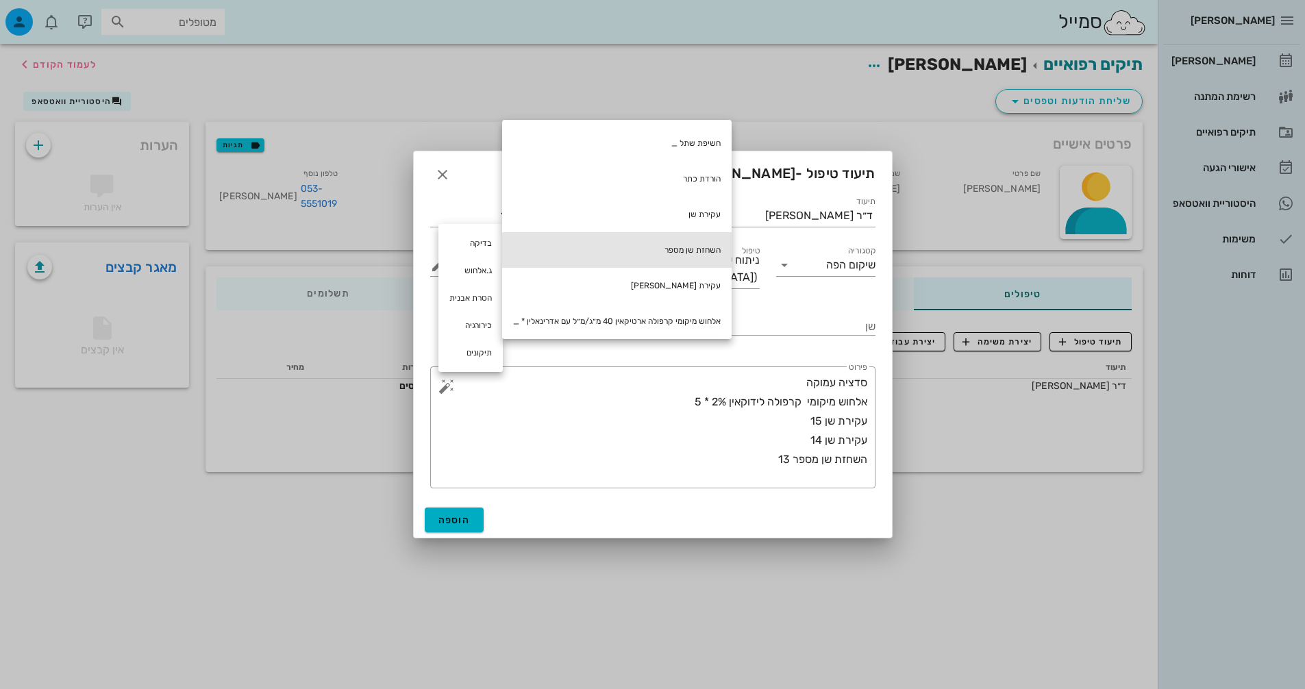
click at [677, 250] on div "השחזת שן מספר" at bounding box center [616, 250] width 229 height 36
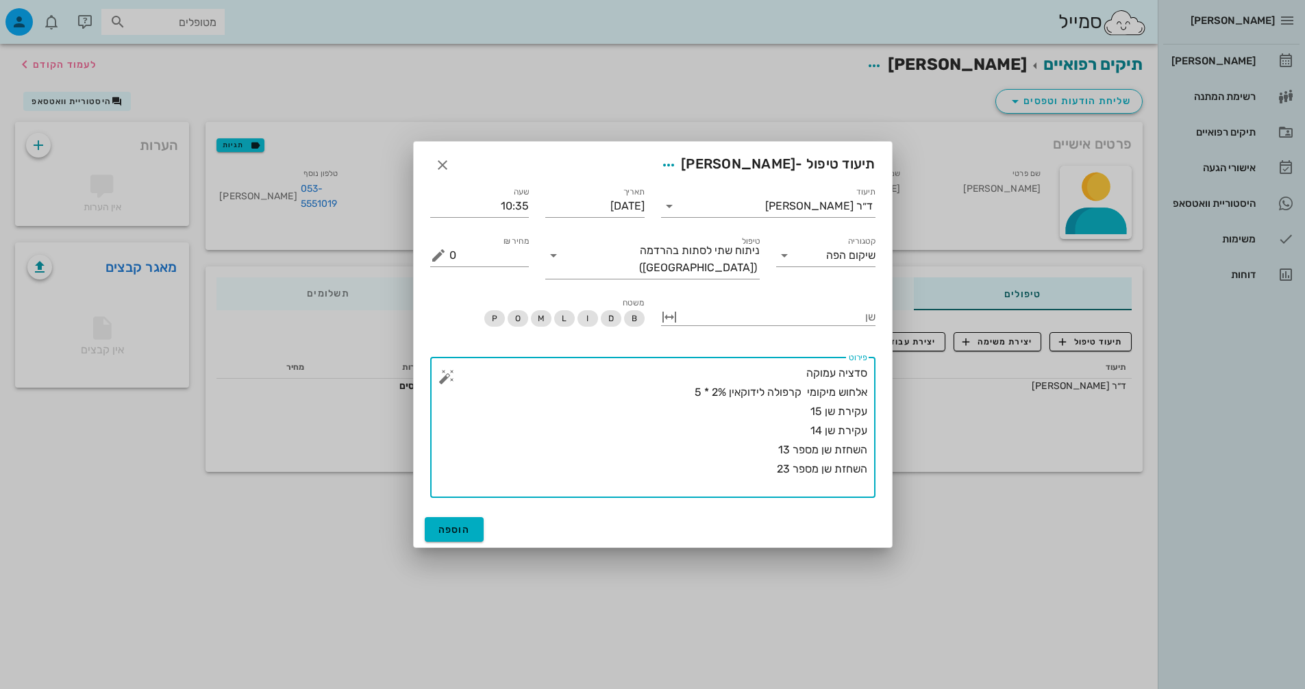
drag, startPoint x: 797, startPoint y: 442, endPoint x: 838, endPoint y: 443, distance: 41.8
click at [838, 443] on textarea "סדציה עמוקה אלחוש מיקומי קרפולה לידוקאין 2% * 5 עקירת שן 15 עקירת שן 14 השחזת ש…" at bounding box center [658, 431] width 418 height 134
click at [839, 443] on textarea "סדציה עמוקה אלחוש מיקומי קרפולה לידוקאין 2% * 5 עקירת שן 15 עקירת שן 14 השחזת ש…" at bounding box center [658, 431] width 418 height 134
drag, startPoint x: 834, startPoint y: 441, endPoint x: 869, endPoint y: 445, distance: 35.8
click at [869, 445] on div "​ פירוט סדציה עמוקה אלחוש מיקומי קרפולה לידוקאין 2% * 5 עקירת שן 15 עקירת שן 14…" at bounding box center [652, 427] width 445 height 141
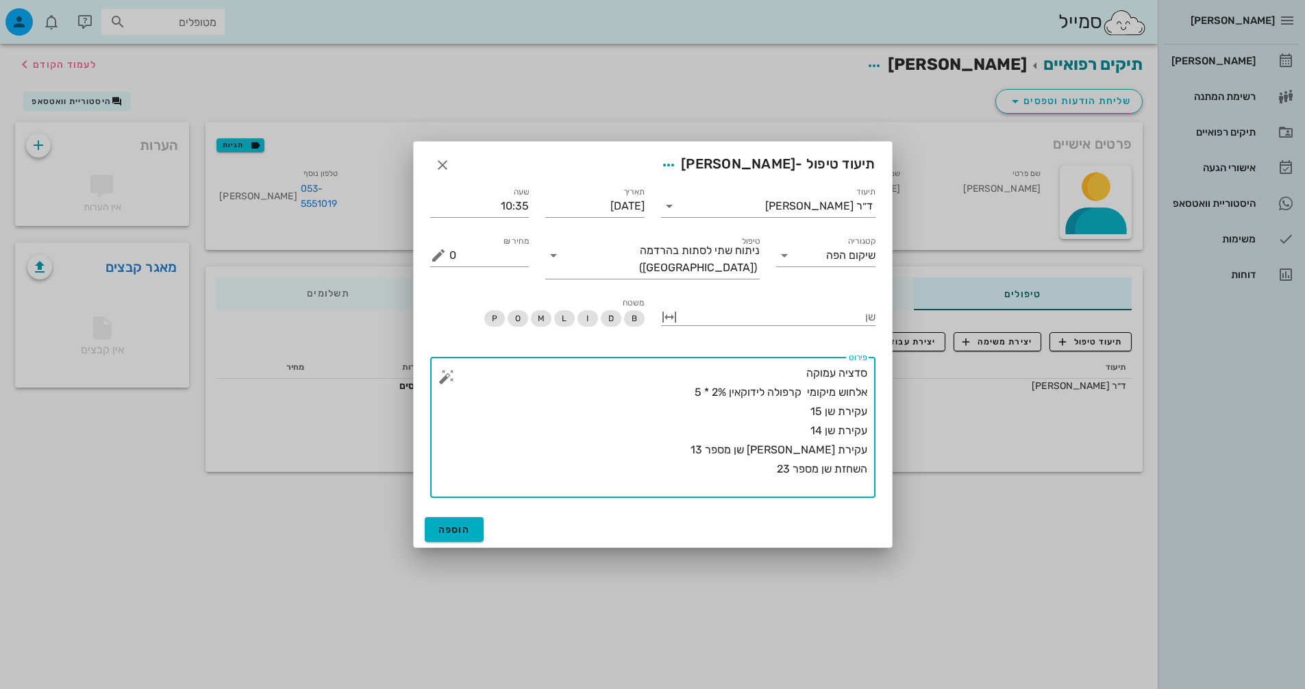
drag, startPoint x: 832, startPoint y: 461, endPoint x: 864, endPoint y: 468, distance: 32.2
click at [864, 468] on textarea "סדציה עמוקה אלחוש מיקומי קרפולה לידוקאין 2% * 5 עקירת שן 15 עקירת שן 14 עקירת […" at bounding box center [658, 431] width 418 height 134
click at [721, 471] on textarea "סדציה עמוקה אלחוש מיקומי קרפולה לידוקאין 2% * 5 עקירת שן 15 עקירת שן 14 עקירת […" at bounding box center [658, 431] width 418 height 134
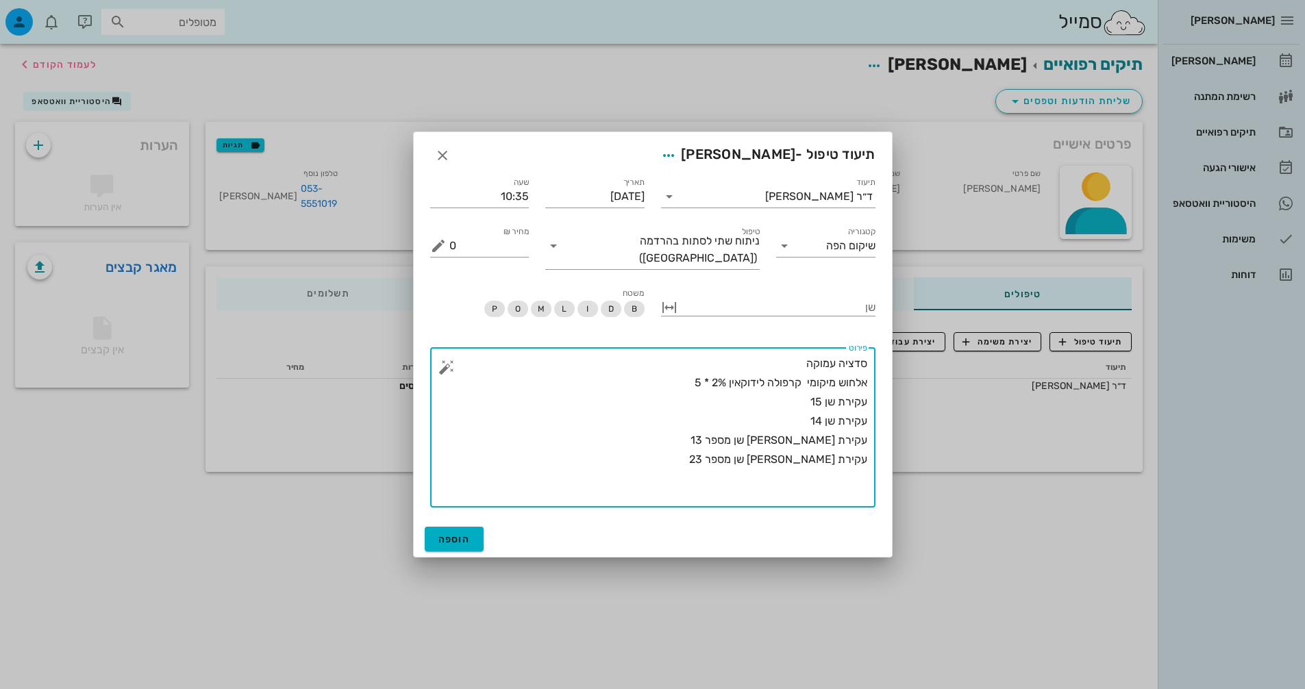
click at [437, 367] on div "​ פירוט סדציה עמוקה אלחוש מיקומי קרפולה לידוקאין 2% * 5 עקירת שן 15 עקירת שן 14…" at bounding box center [652, 427] width 445 height 160
click at [441, 362] on button "button" at bounding box center [446, 367] width 16 height 16
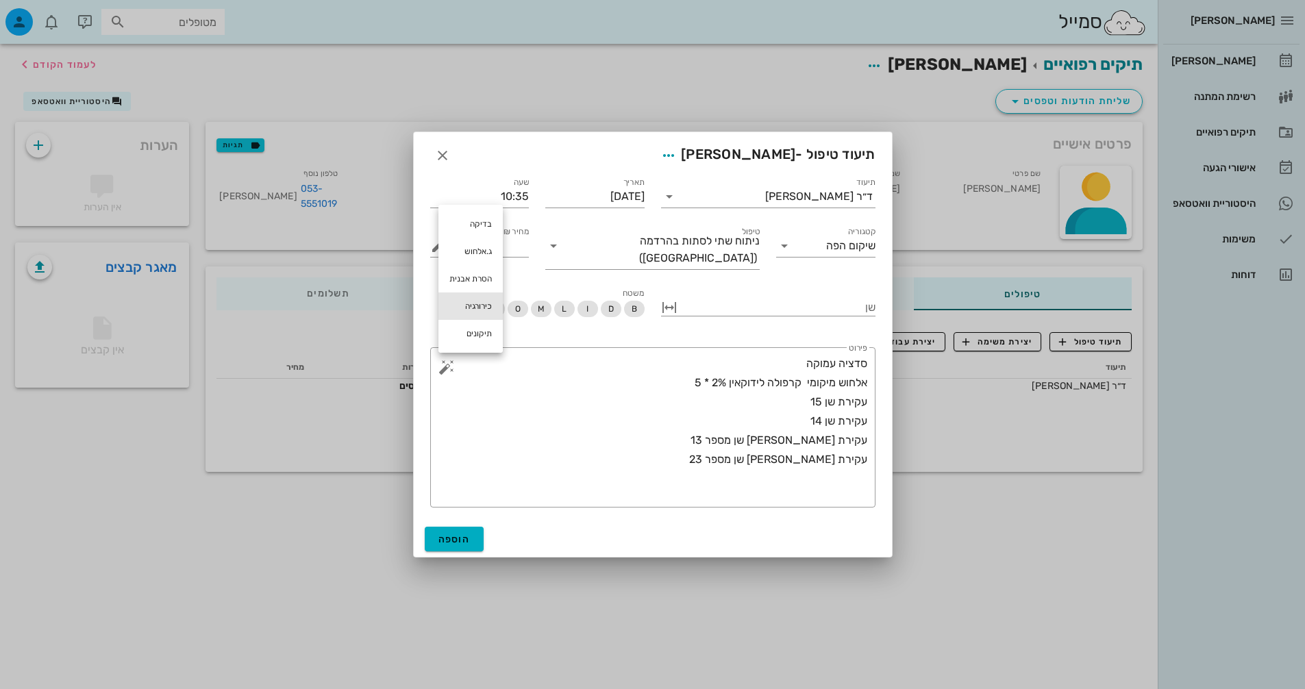
click at [475, 309] on div "כירורגיה" at bounding box center [470, 305] width 64 height 27
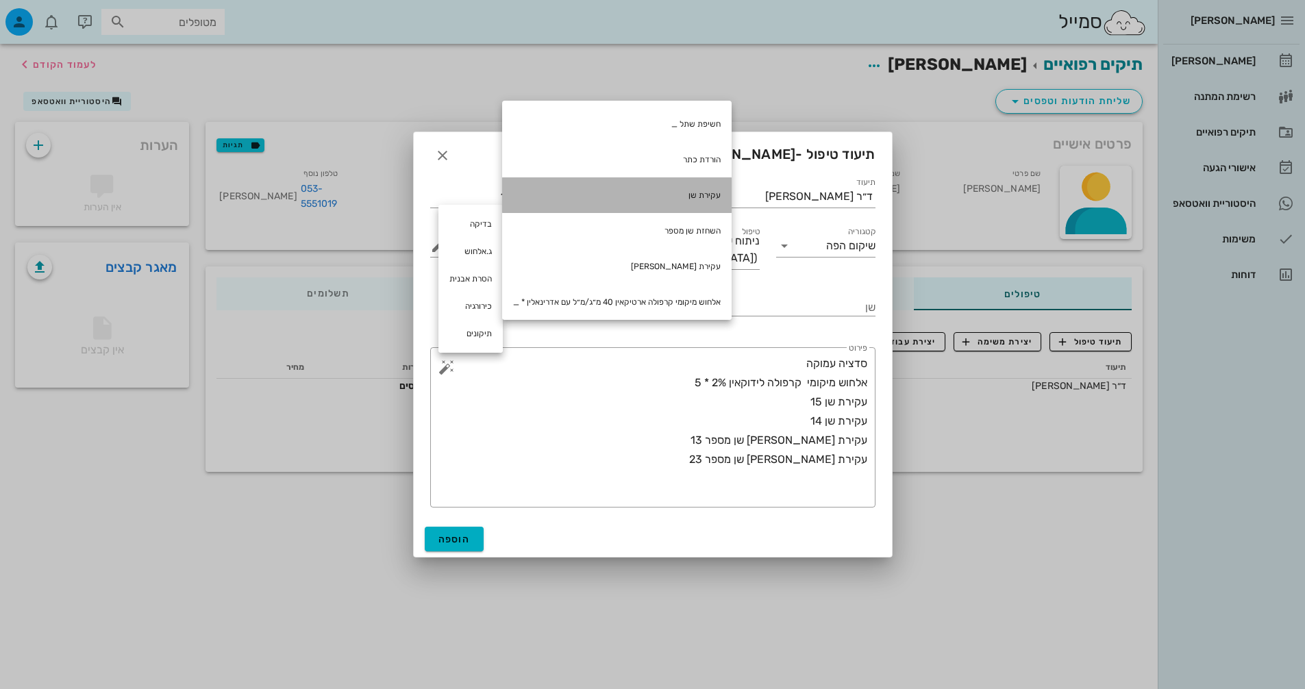
click at [708, 193] on div "עקירת שן" at bounding box center [616, 195] width 229 height 36
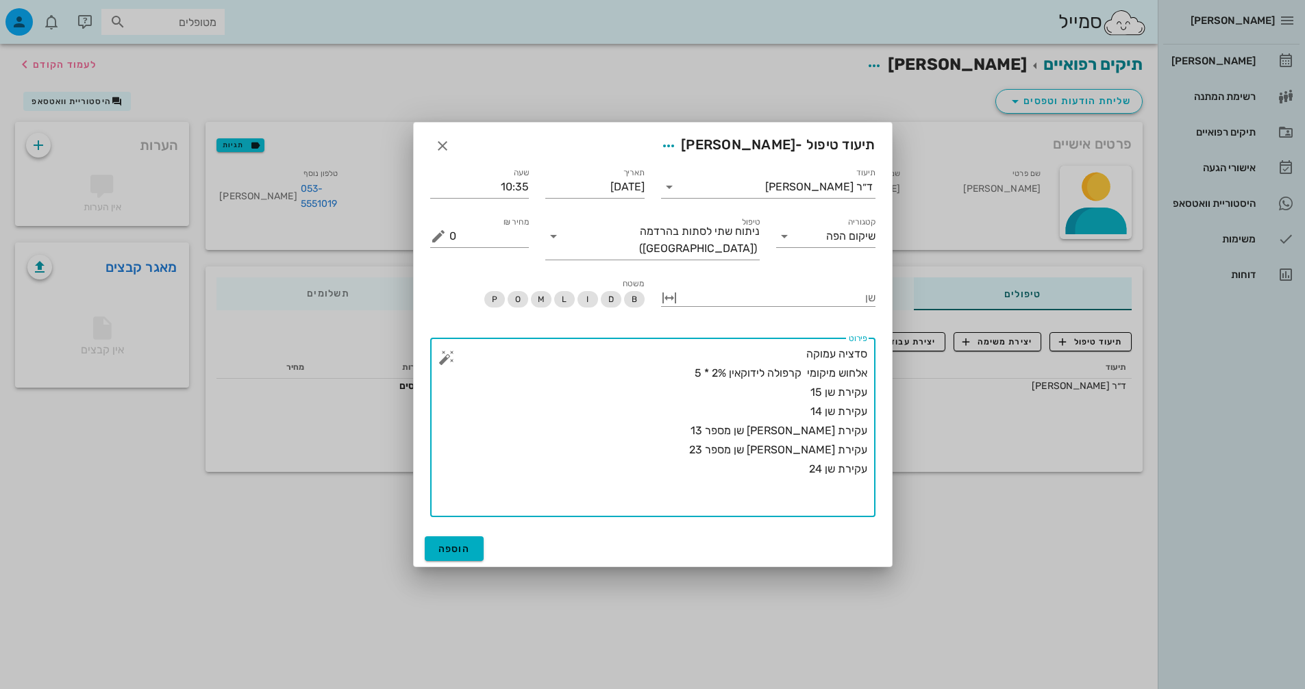
click at [440, 349] on button "button" at bounding box center [446, 357] width 16 height 16
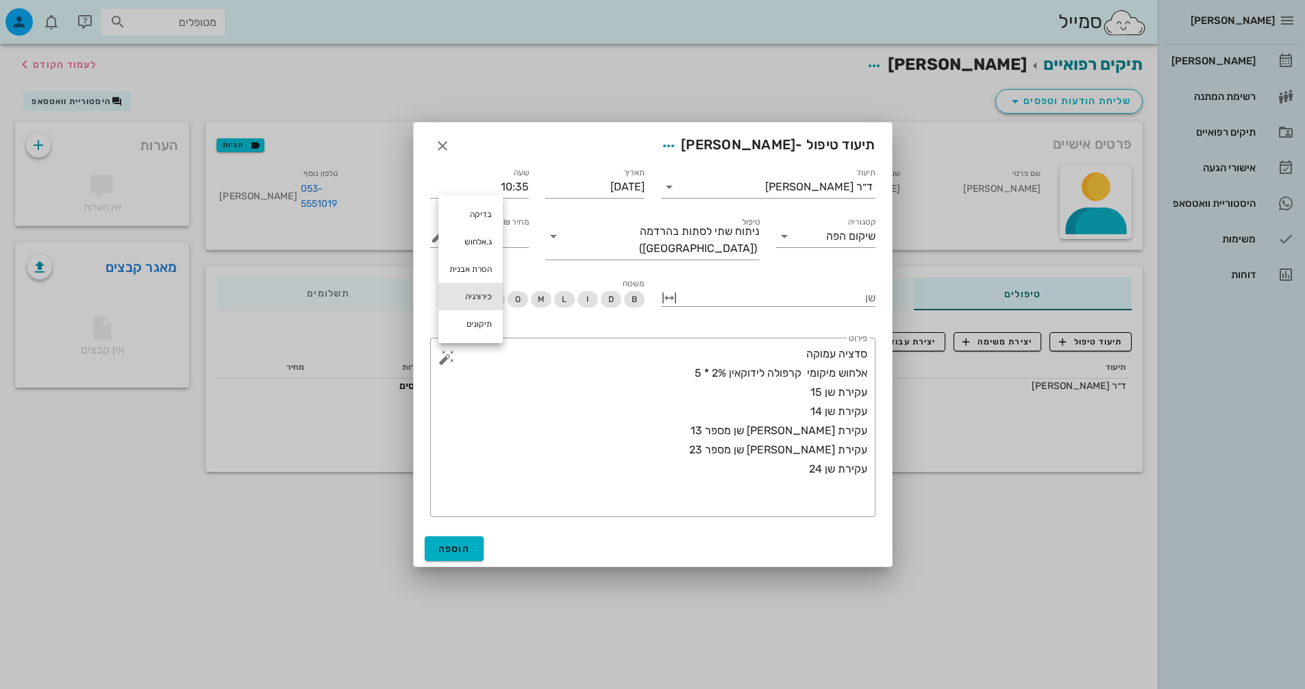
click at [467, 301] on div "כירורגיה" at bounding box center [470, 296] width 64 height 27
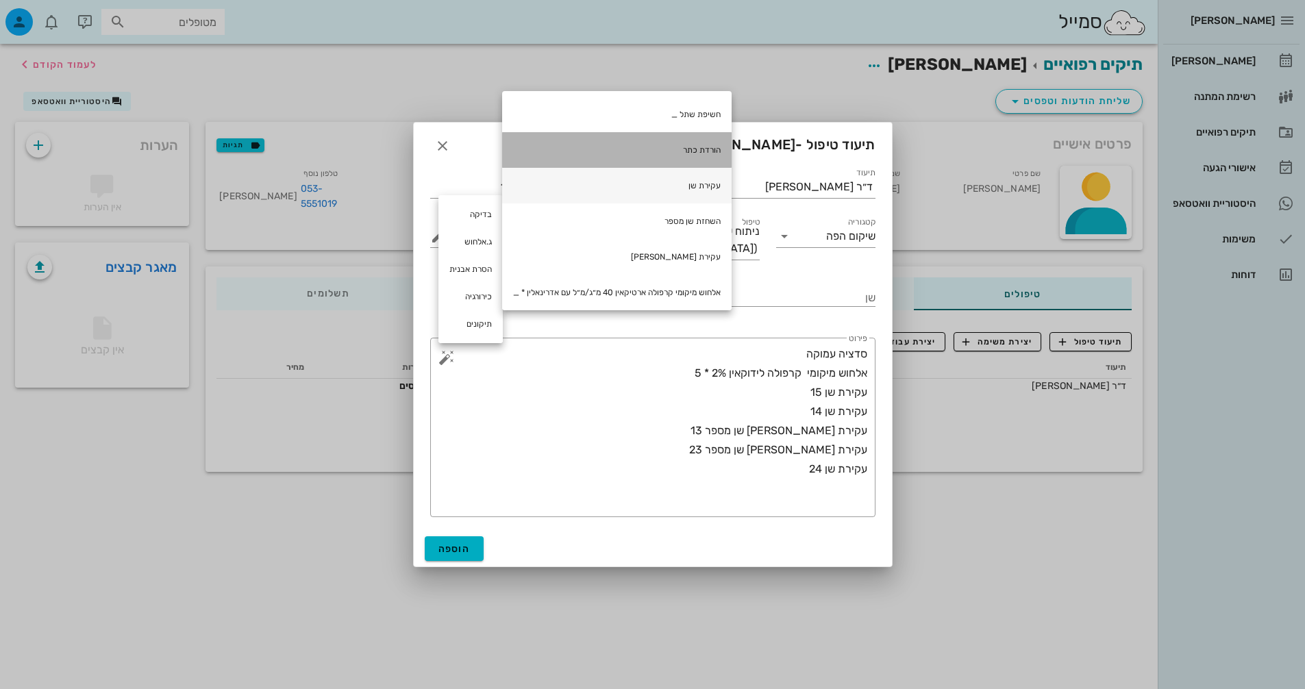
drag, startPoint x: 661, startPoint y: 167, endPoint x: 667, endPoint y: 195, distance: 28.1
click at [667, 195] on div "חשיפת שתל _ הורדת כתר עקירת שן השחזת שן מספר עקירת [PERSON_NAME] אלחוש מיקומי ק…" at bounding box center [616, 381] width 229 height 581
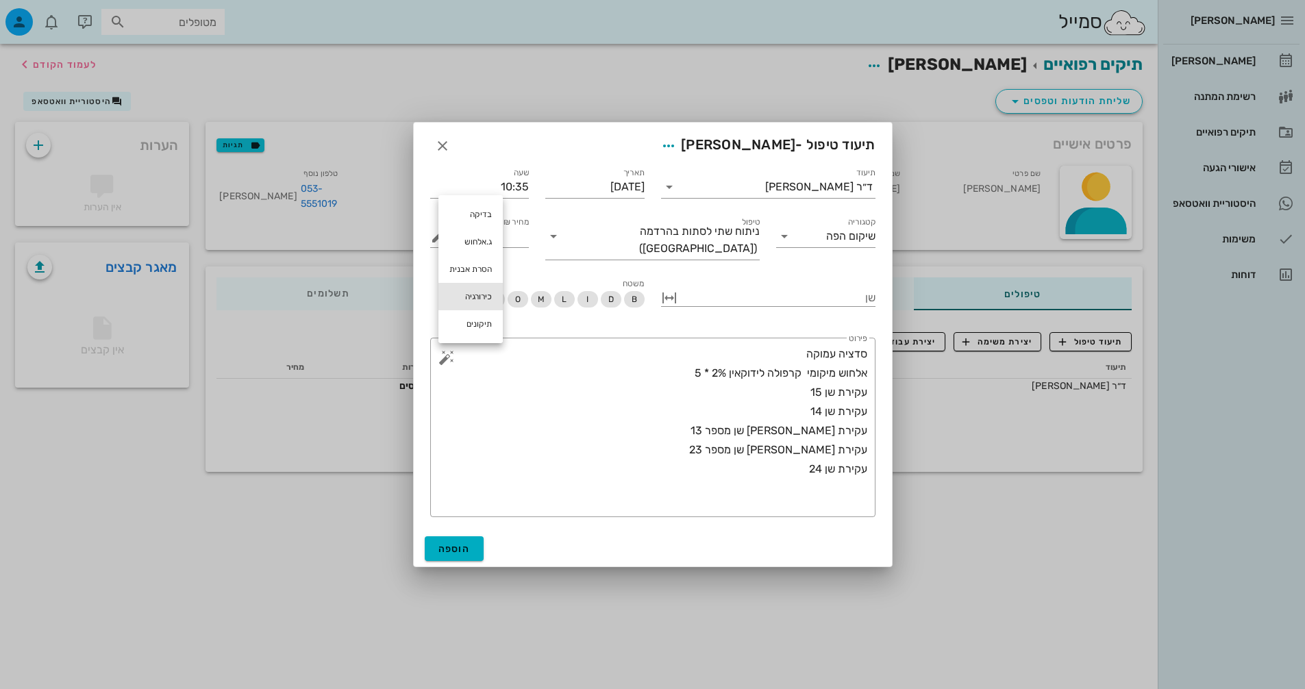
click at [479, 292] on div "כירורגיה" at bounding box center [470, 296] width 64 height 27
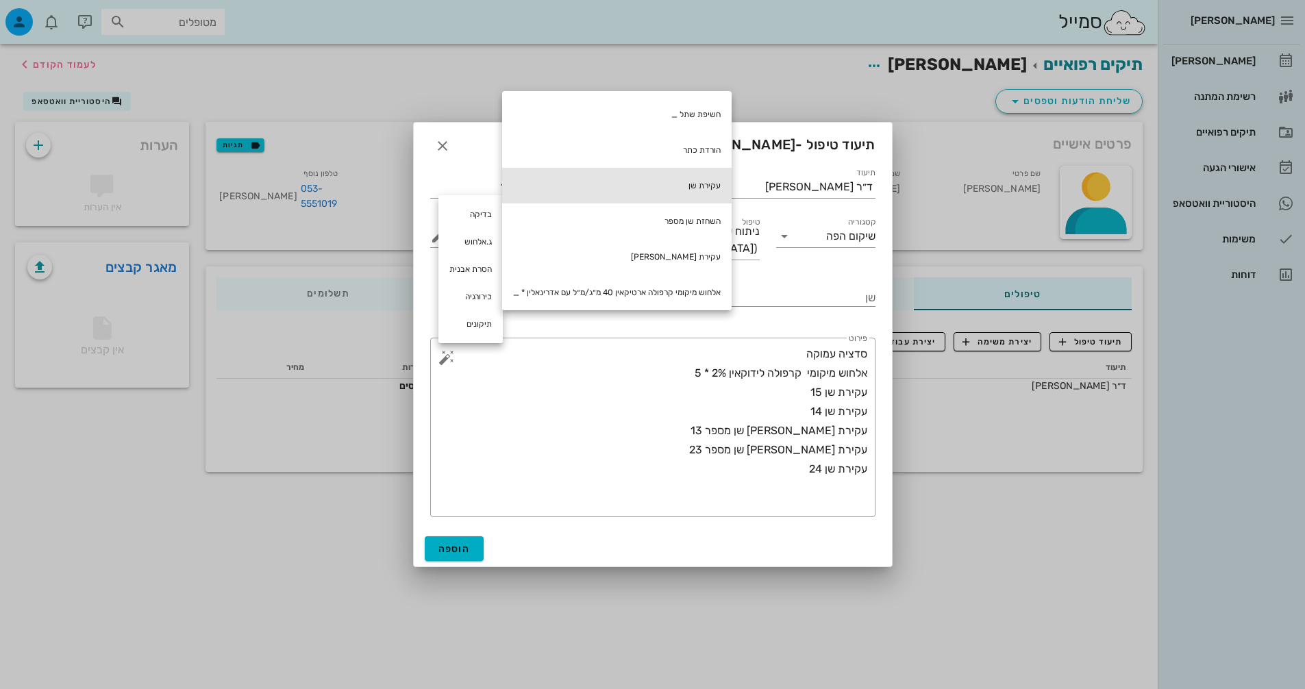
click at [715, 188] on div "עקירת שן" at bounding box center [616, 186] width 229 height 36
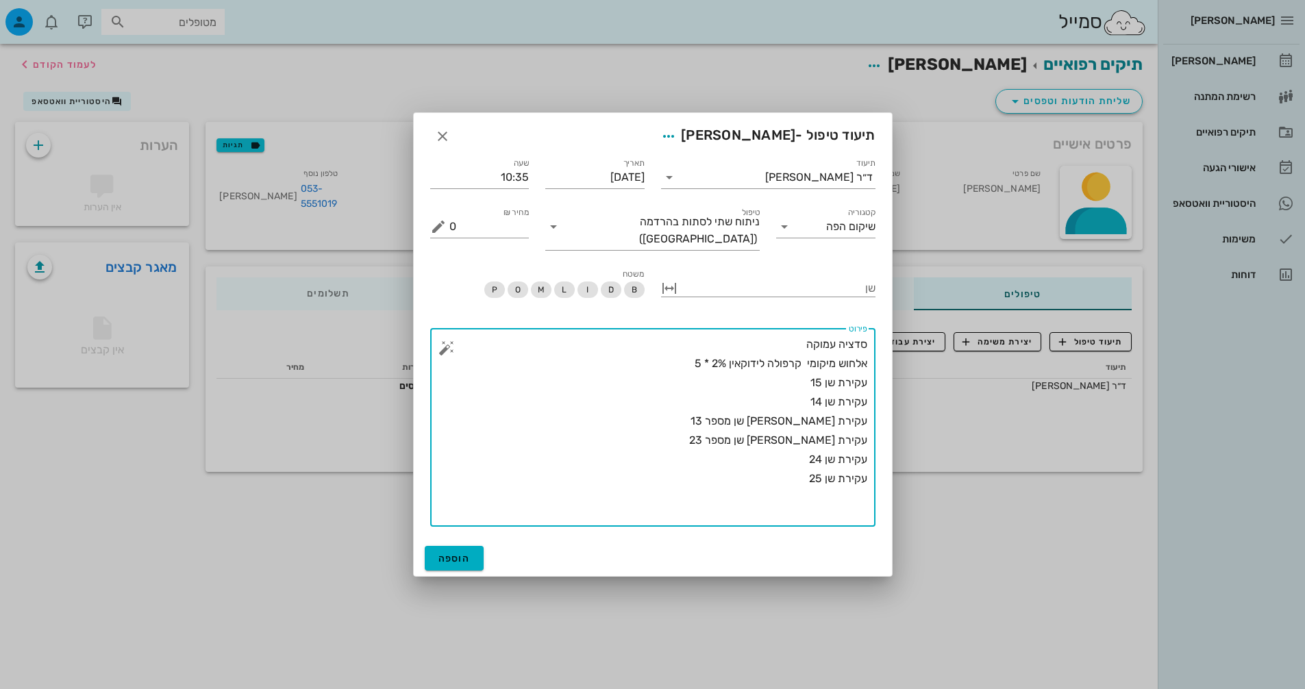
click at [447, 346] on button "button" at bounding box center [446, 348] width 16 height 16
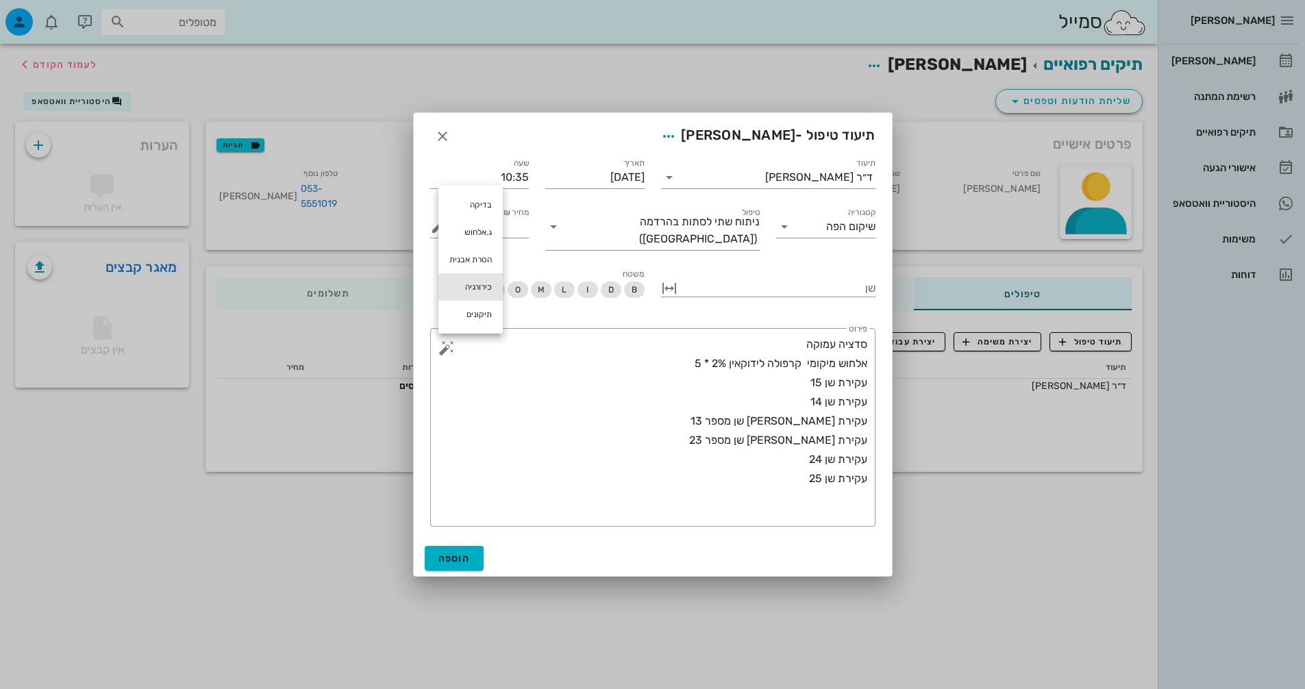
click at [464, 284] on div "כירורגיה" at bounding box center [470, 286] width 64 height 27
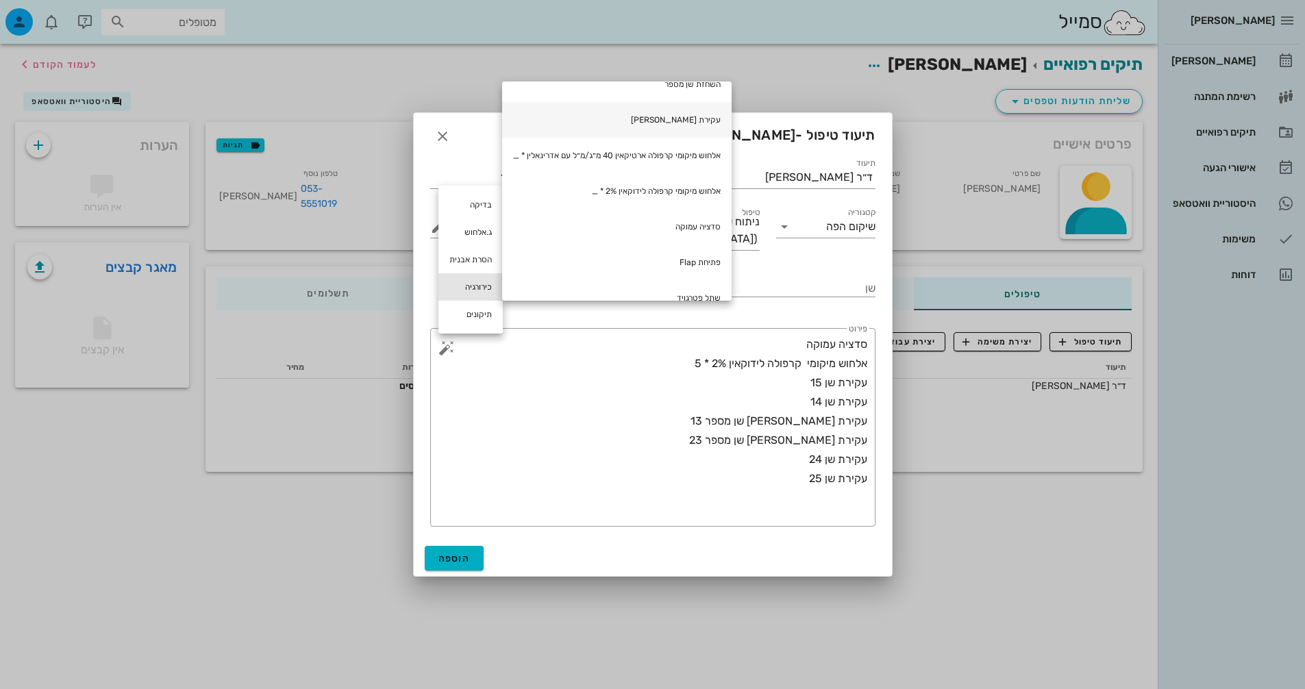
scroll to position [137, 0]
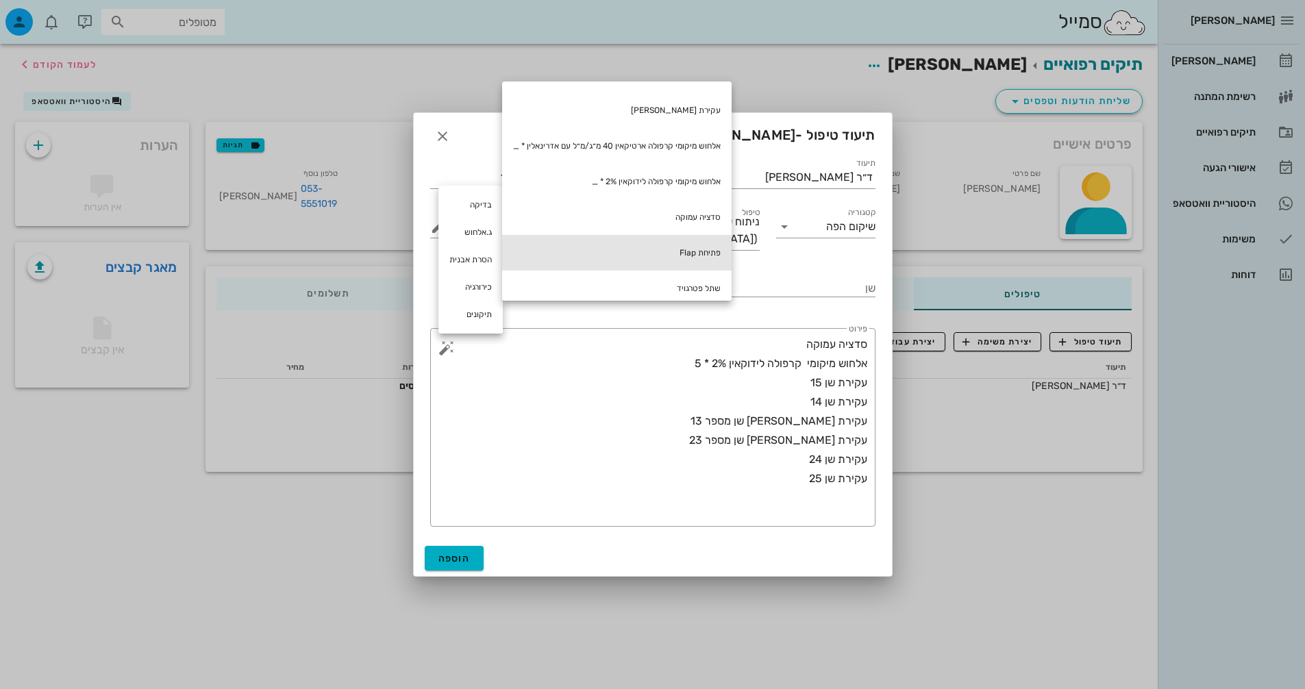
click at [701, 240] on div "פתיחת Flap" at bounding box center [616, 253] width 229 height 36
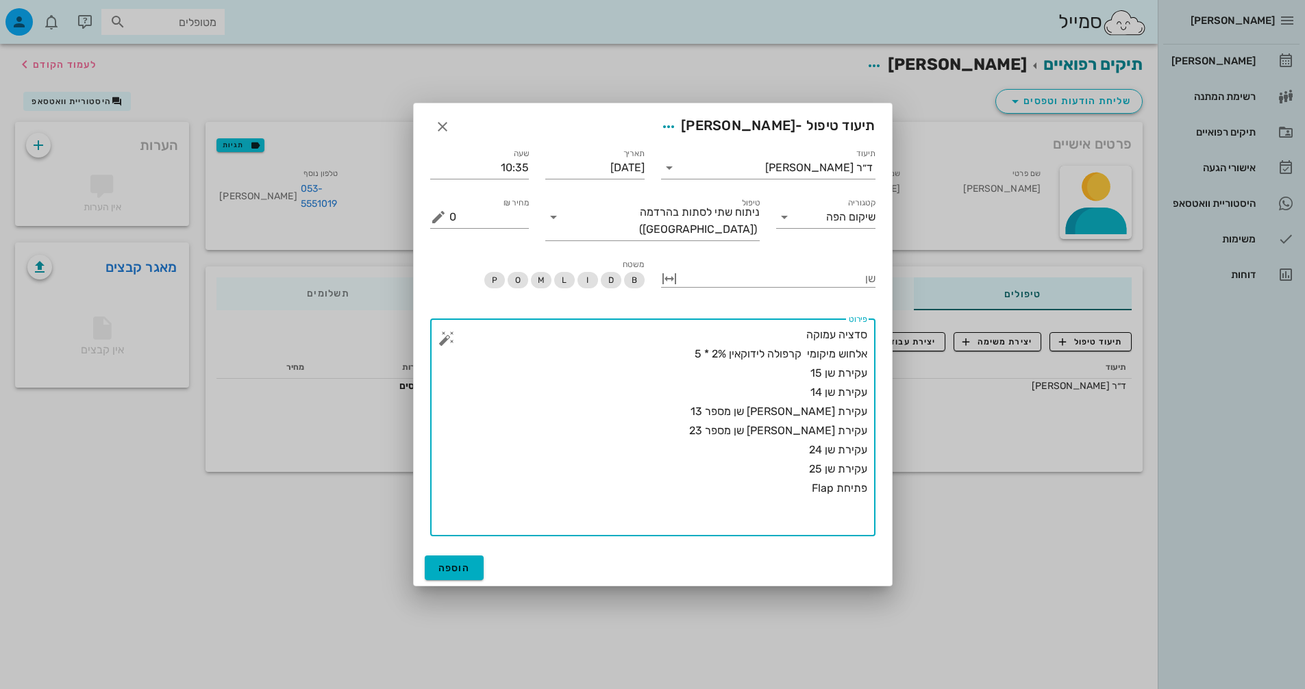
click at [442, 333] on button "button" at bounding box center [446, 338] width 16 height 16
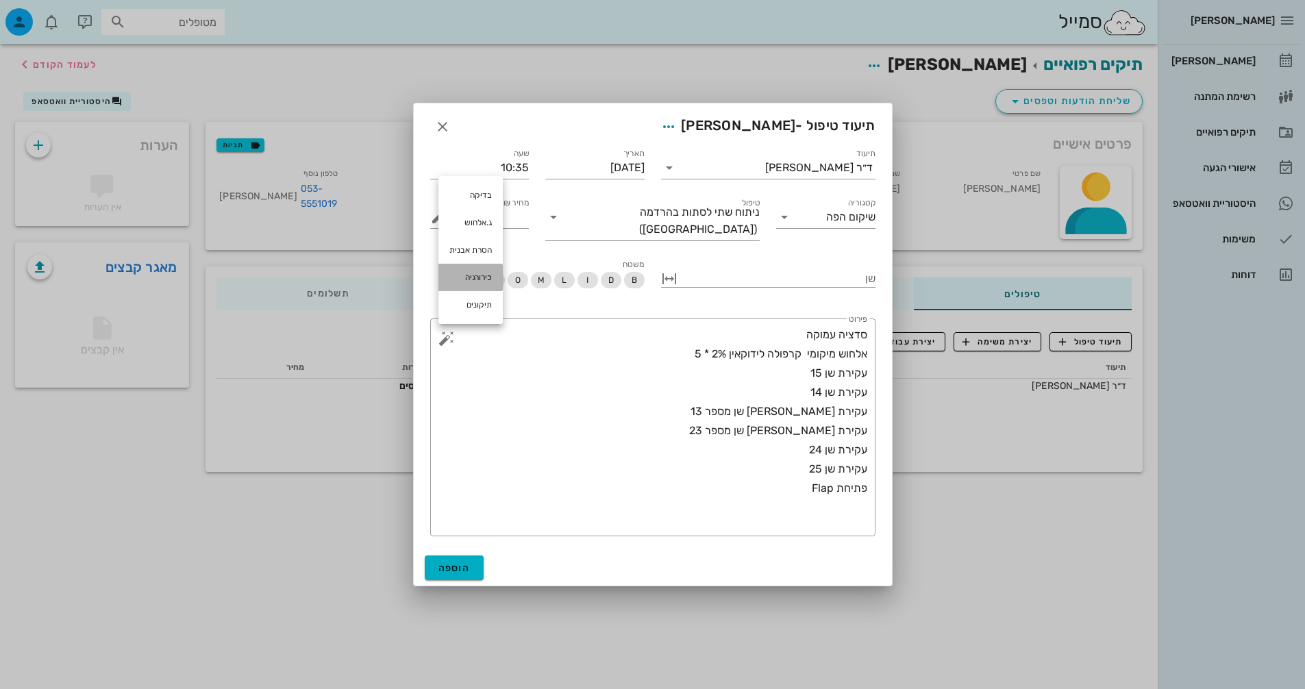
click at [482, 277] on div "כירורגיה" at bounding box center [470, 277] width 64 height 27
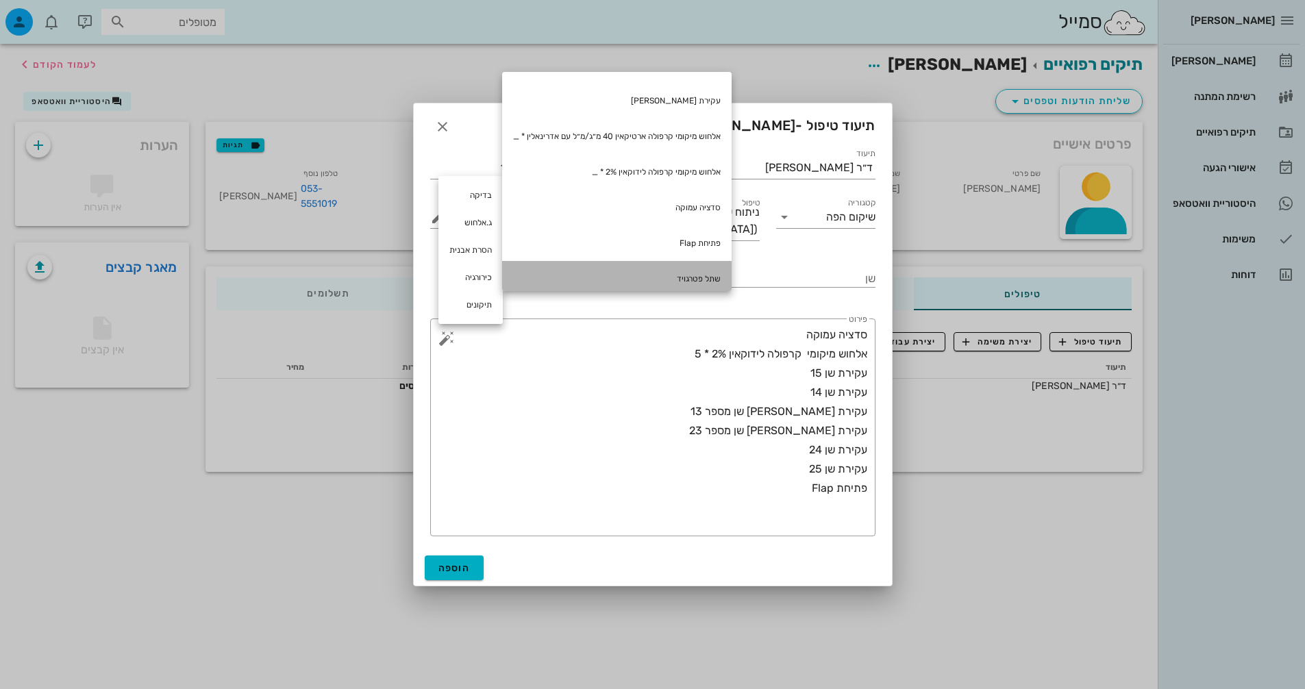
click at [661, 273] on div "שתל פטרגויד" at bounding box center [616, 279] width 229 height 36
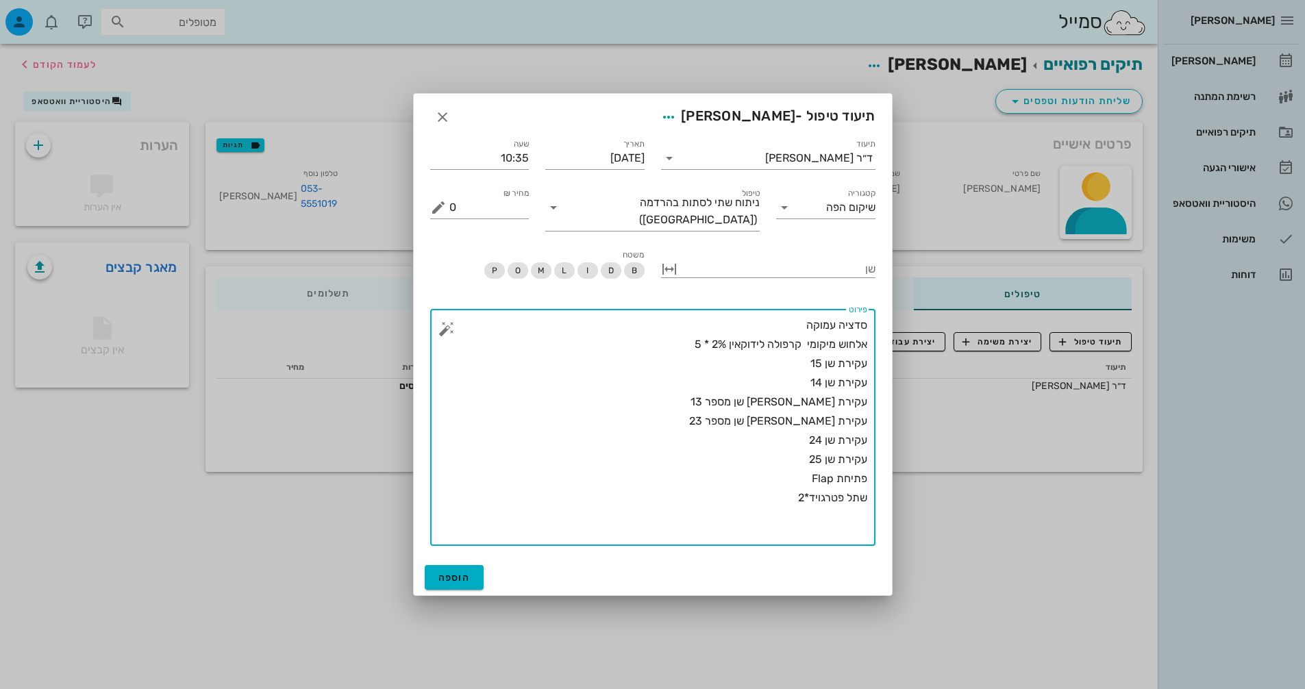
click at [447, 325] on button "button" at bounding box center [446, 329] width 16 height 16
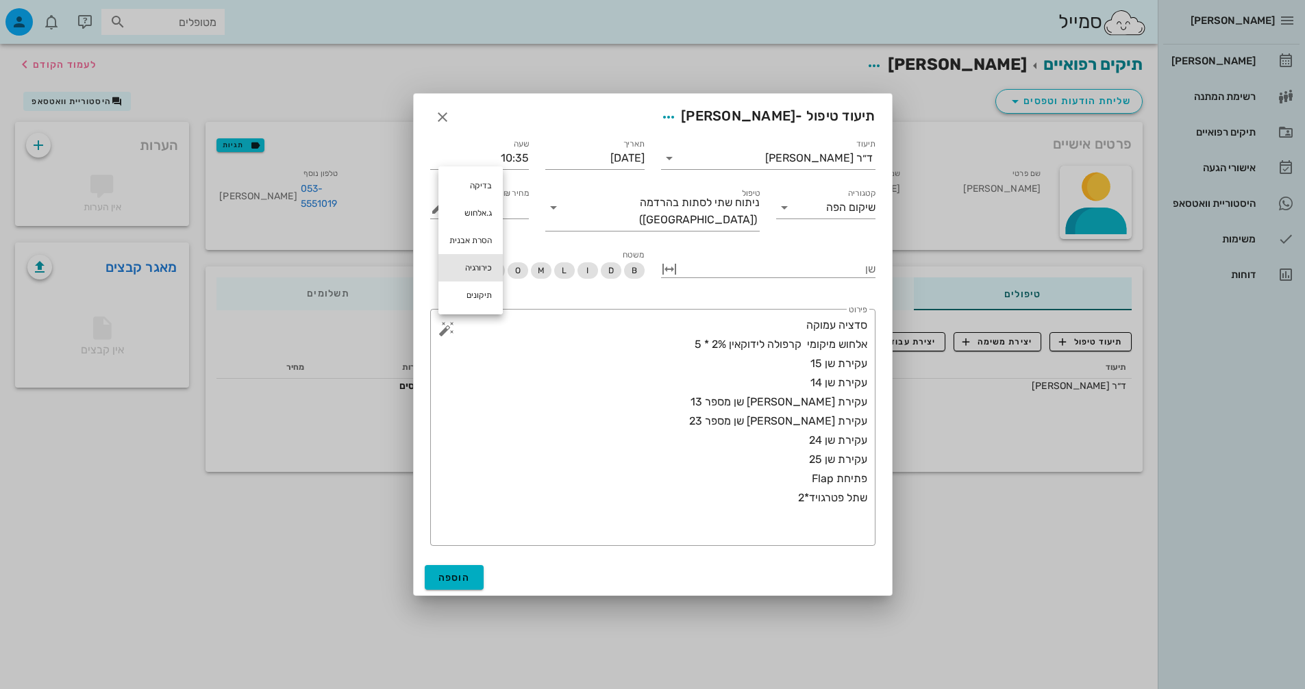
click at [463, 269] on div "כירורגיה" at bounding box center [470, 267] width 64 height 27
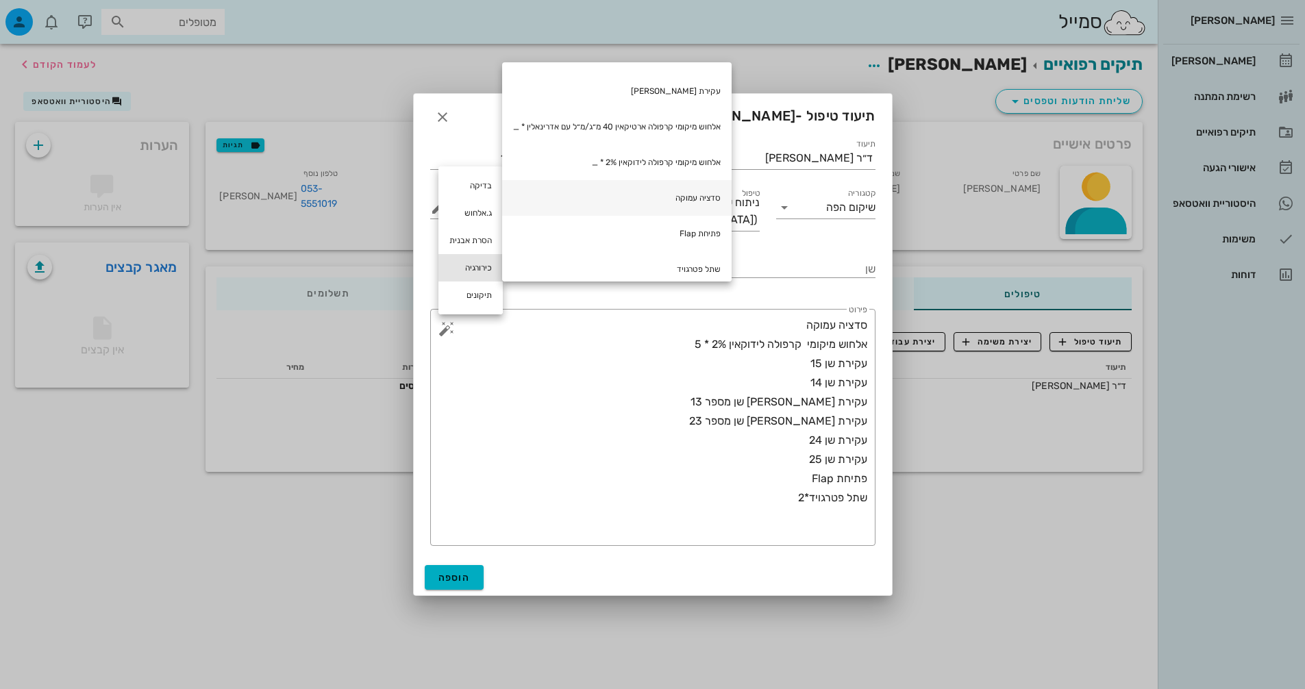
scroll to position [205, 0]
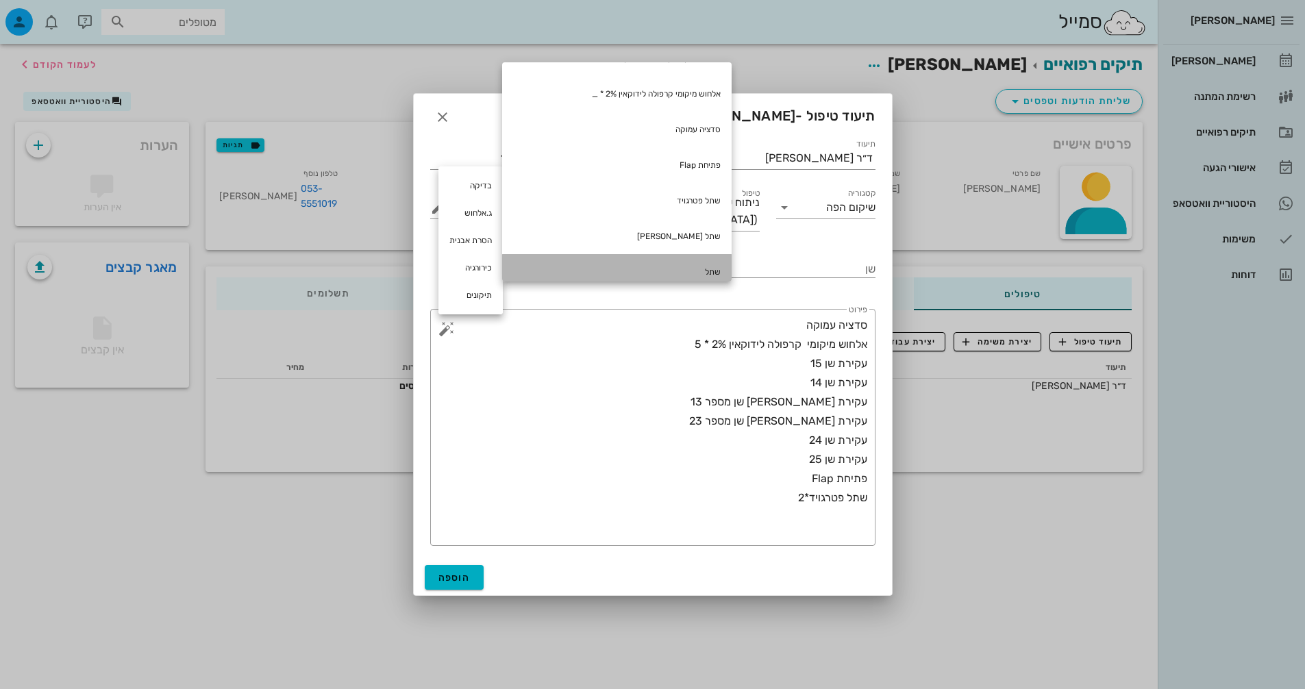
click at [674, 270] on div "שתל" at bounding box center [616, 272] width 229 height 36
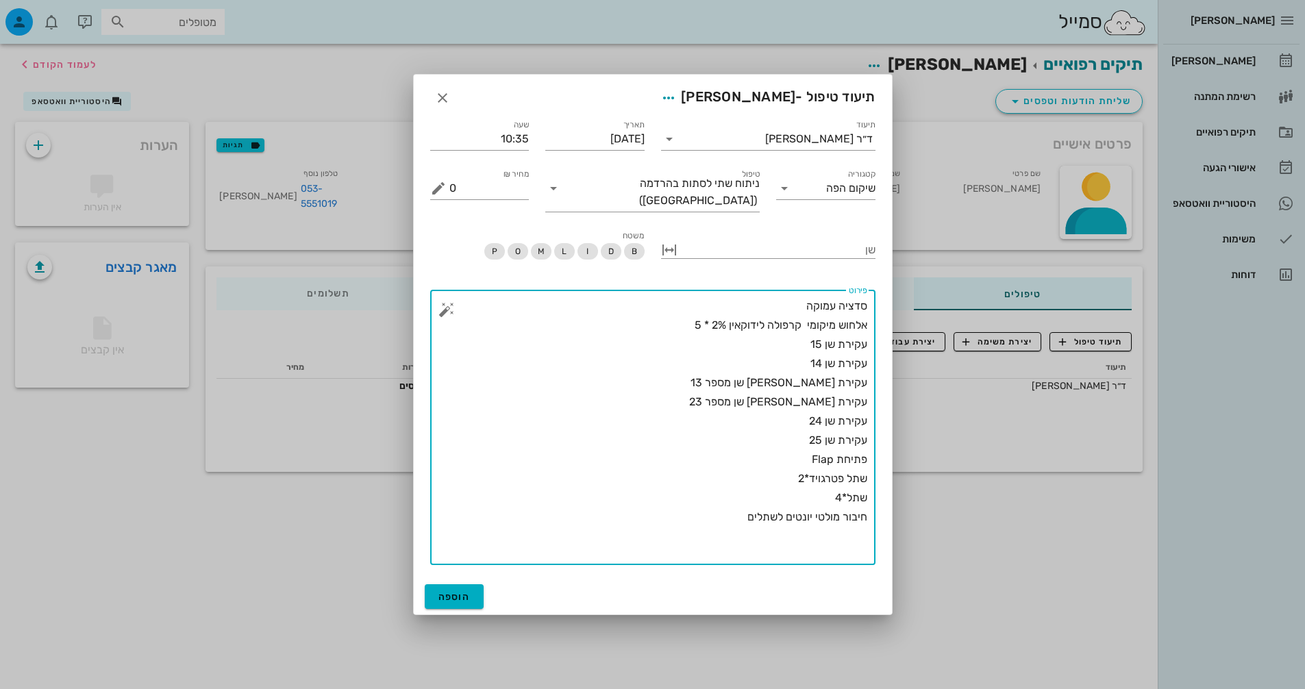
click at [445, 308] on button "button" at bounding box center [446, 309] width 16 height 16
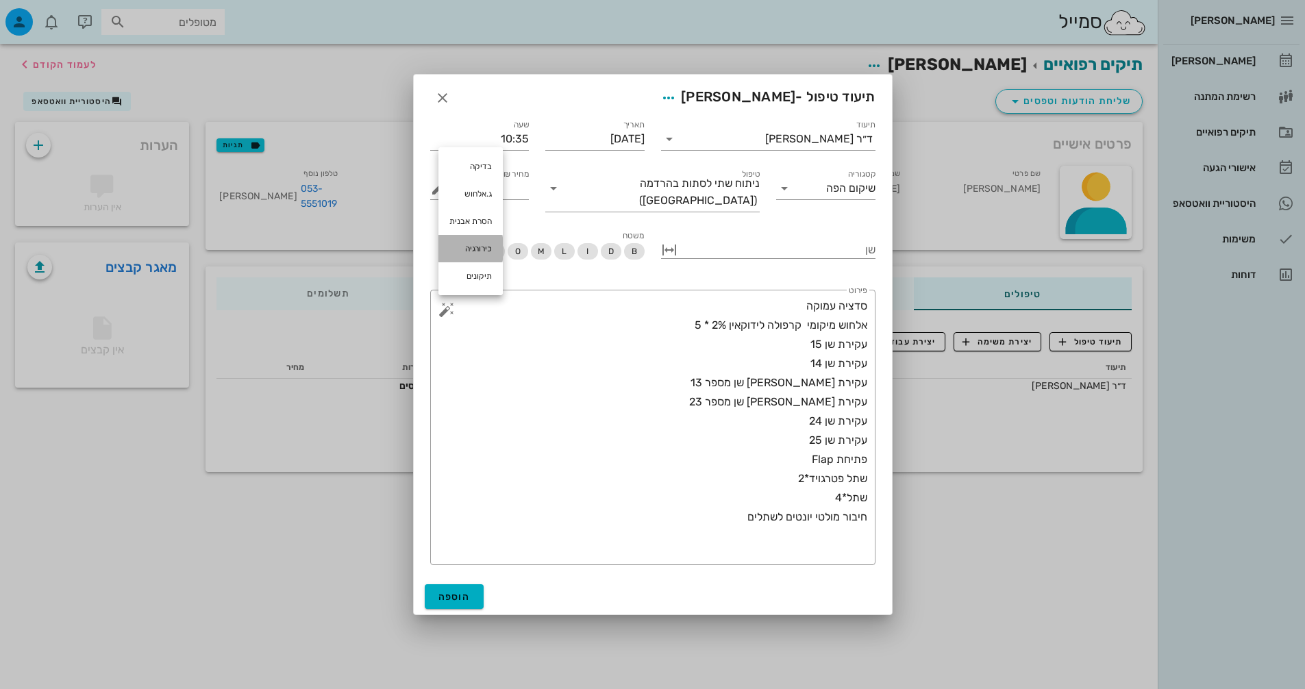
click at [473, 251] on div "כירורגיה" at bounding box center [470, 248] width 64 height 27
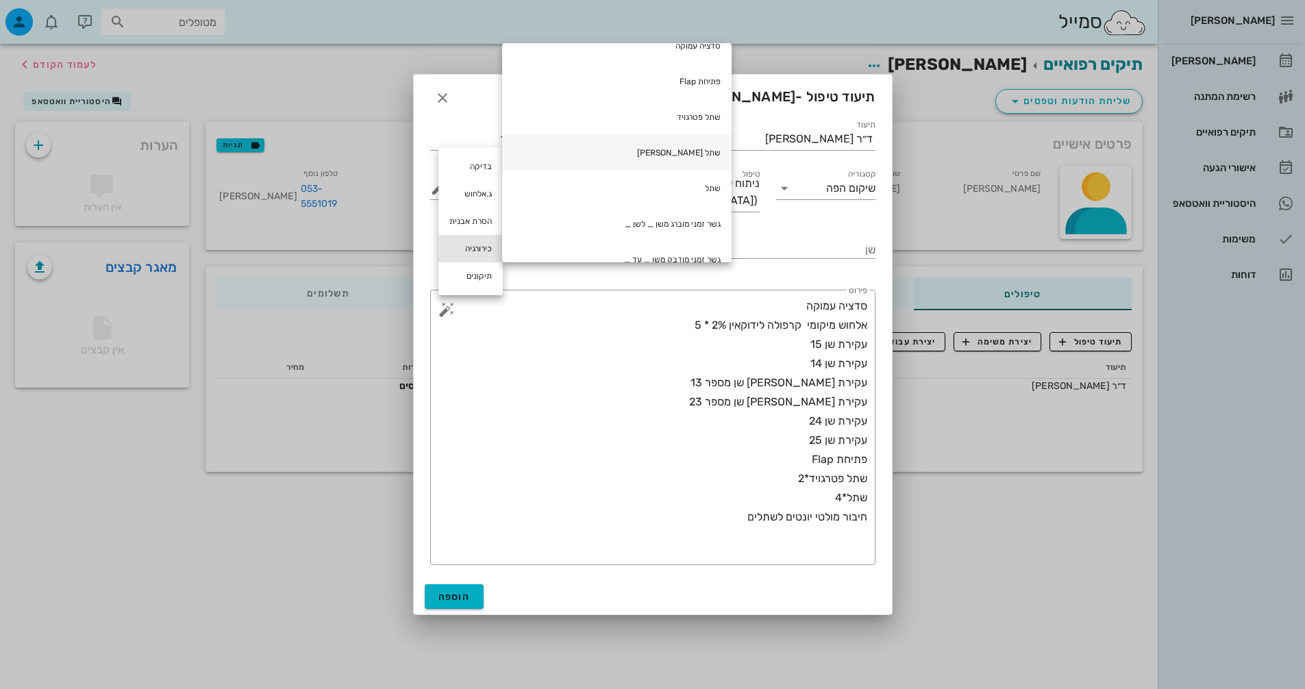
scroll to position [362, 0]
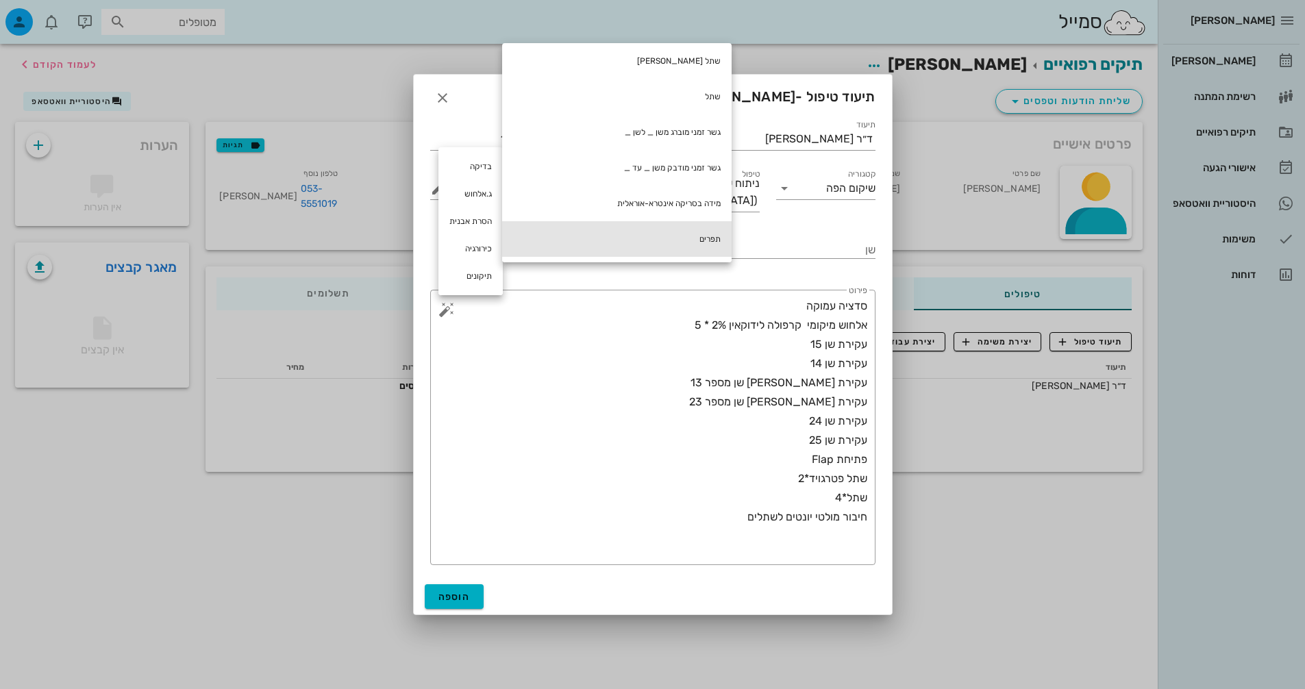
click at [662, 238] on div "תפרים" at bounding box center [616, 239] width 229 height 36
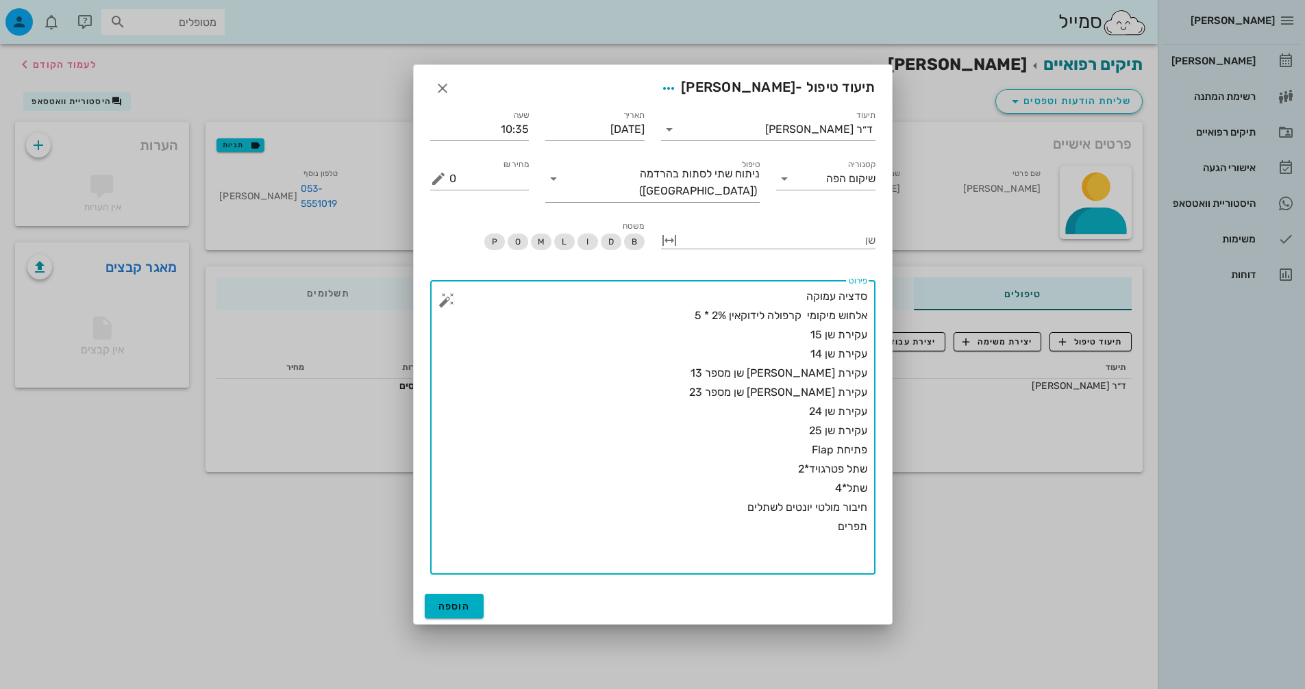
click at [448, 292] on button "button" at bounding box center [446, 300] width 16 height 16
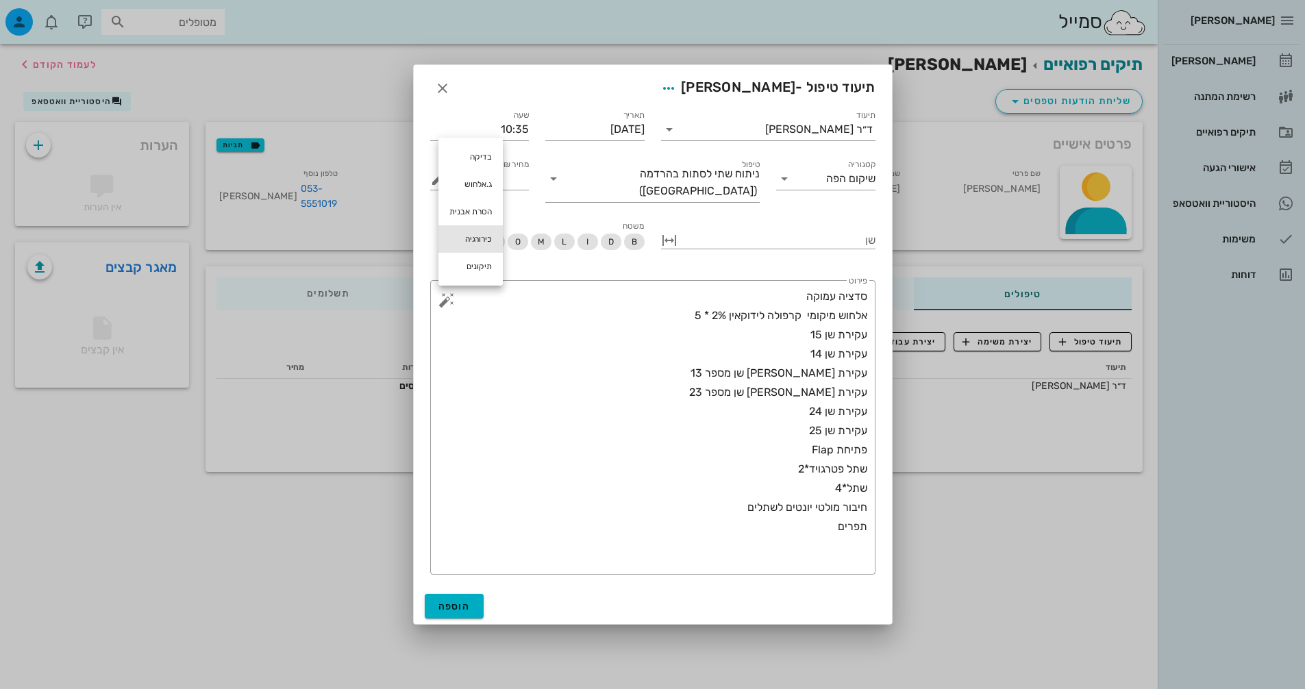
click at [471, 232] on div "כירורגיה" at bounding box center [470, 238] width 64 height 27
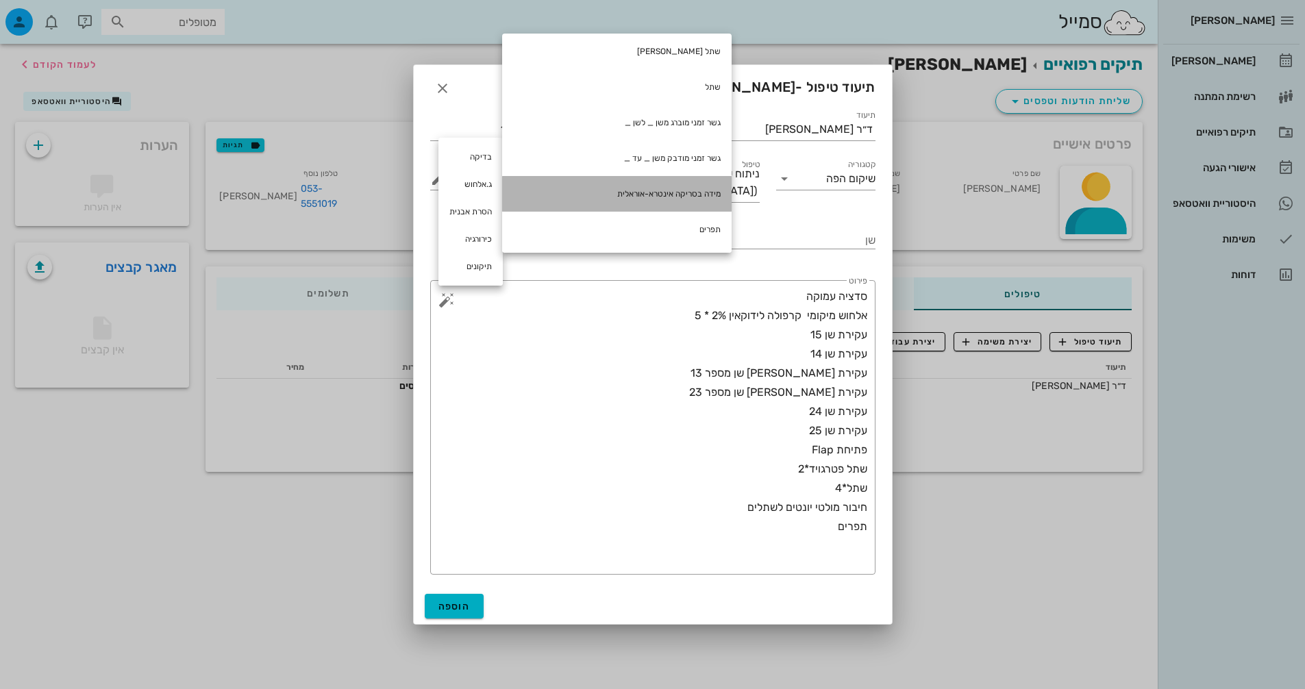
click at [640, 194] on div "מידה בסריקה אינטרא-אוראלית" at bounding box center [616, 194] width 229 height 36
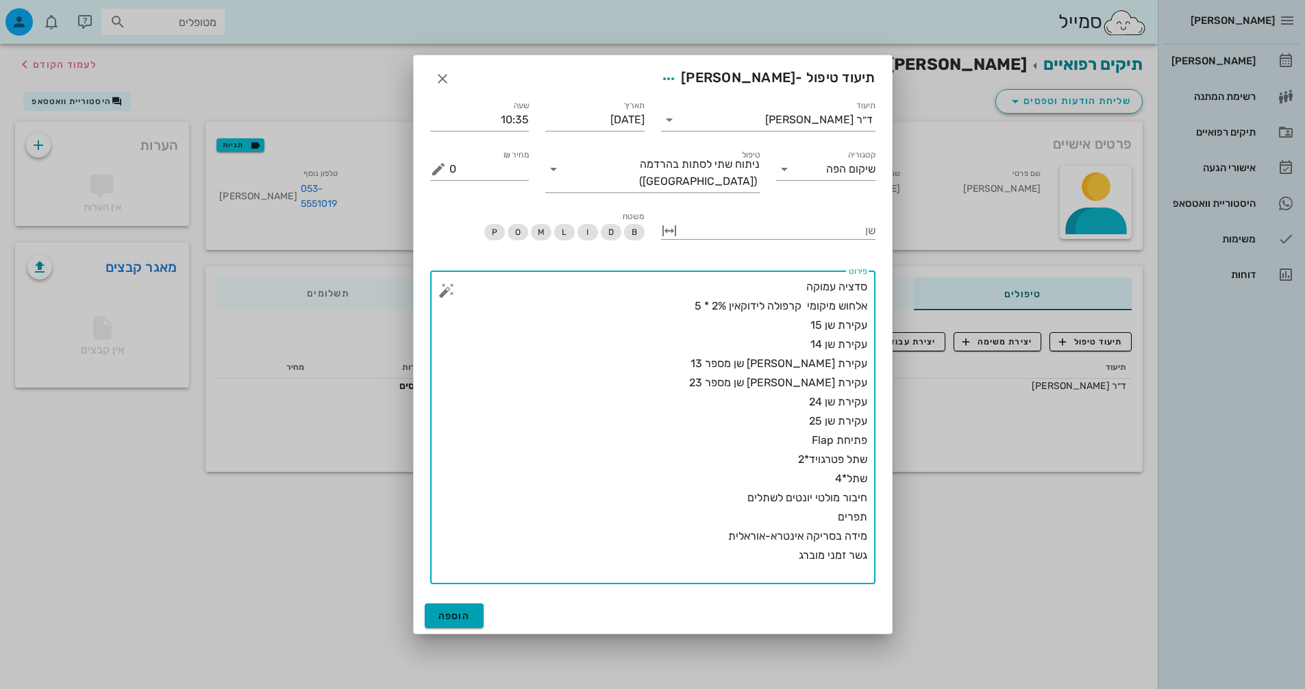
type textarea "סדציה עמוקה אלחוש מיקומי קרפולה לידוקאין 2% * 5 עקירת שן 15 עקירת שן 14 עקירת […"
click at [472, 607] on button "הוספה" at bounding box center [455, 615] width 60 height 25
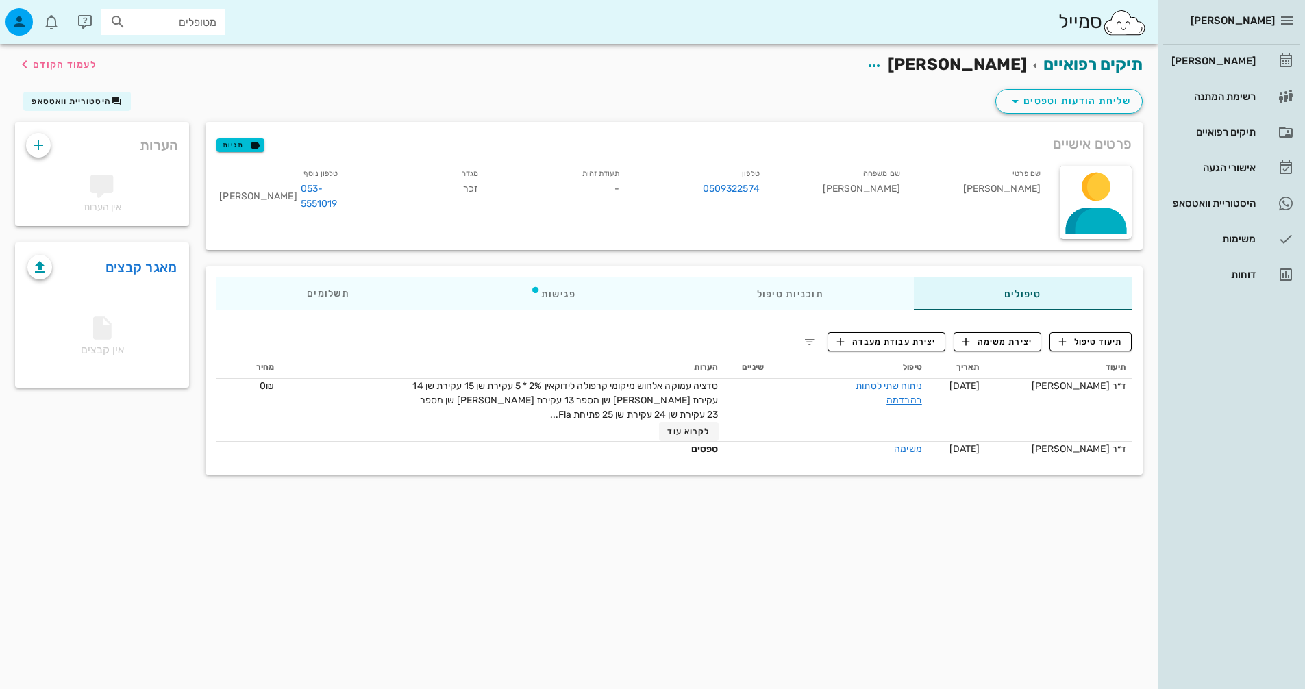
click at [1301, 380] on div "[PERSON_NAME] רשימת המתנה תיקים רפואיים אישורי הגעה 37 היסטוריית וואטסאפ משימות…" at bounding box center [1231, 344] width 147 height 689
